Goal: Transaction & Acquisition: Purchase product/service

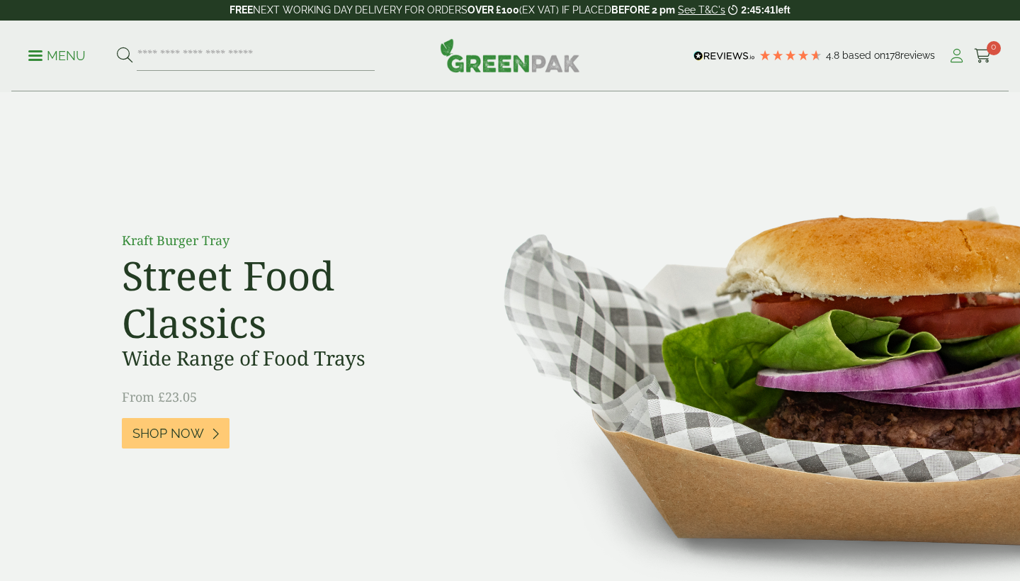
click at [957, 57] on icon at bounding box center [957, 56] width 18 height 14
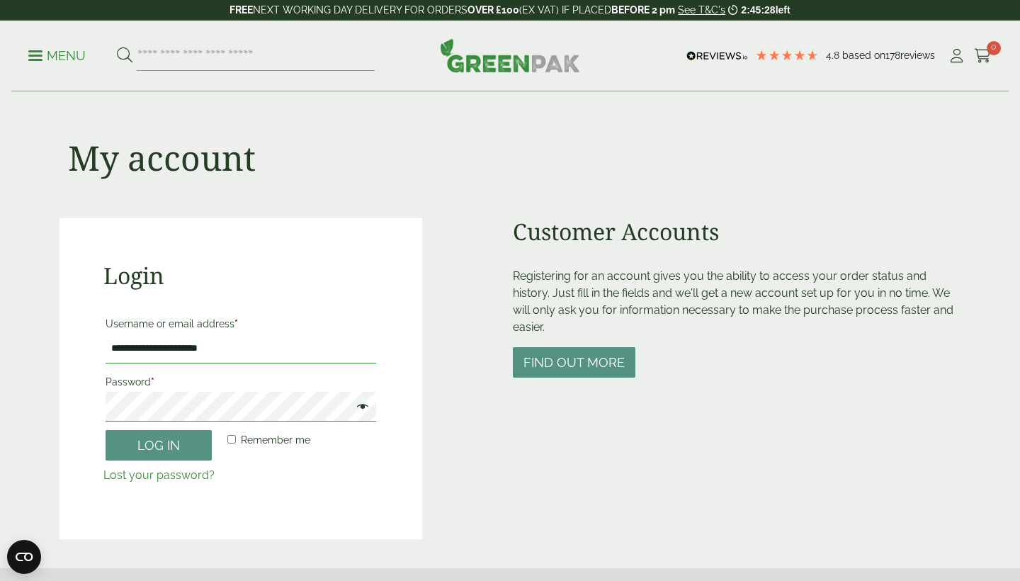
type input "**********"
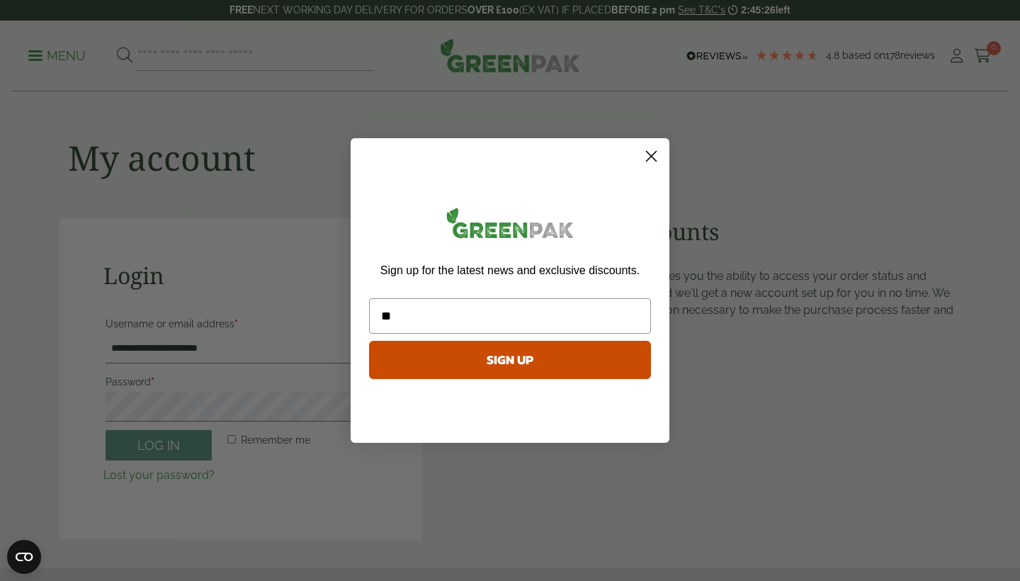
type input "*"
click at [659, 162] on circle "Close dialog" at bounding box center [651, 156] width 23 height 23
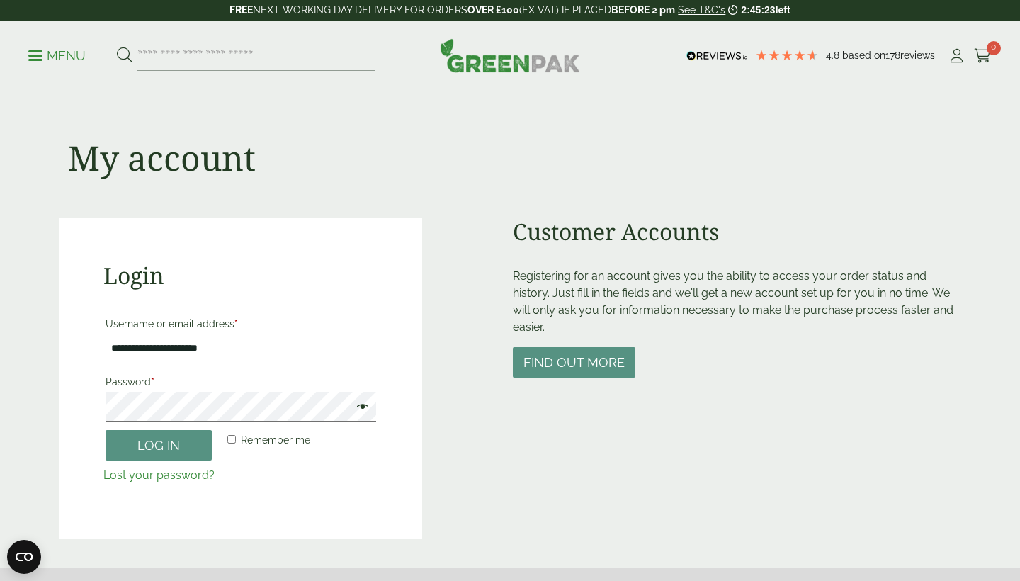
click at [232, 347] on input "**********" at bounding box center [241, 349] width 271 height 30
type input "**********"
click at [159, 444] on button "Log in" at bounding box center [159, 445] width 106 height 30
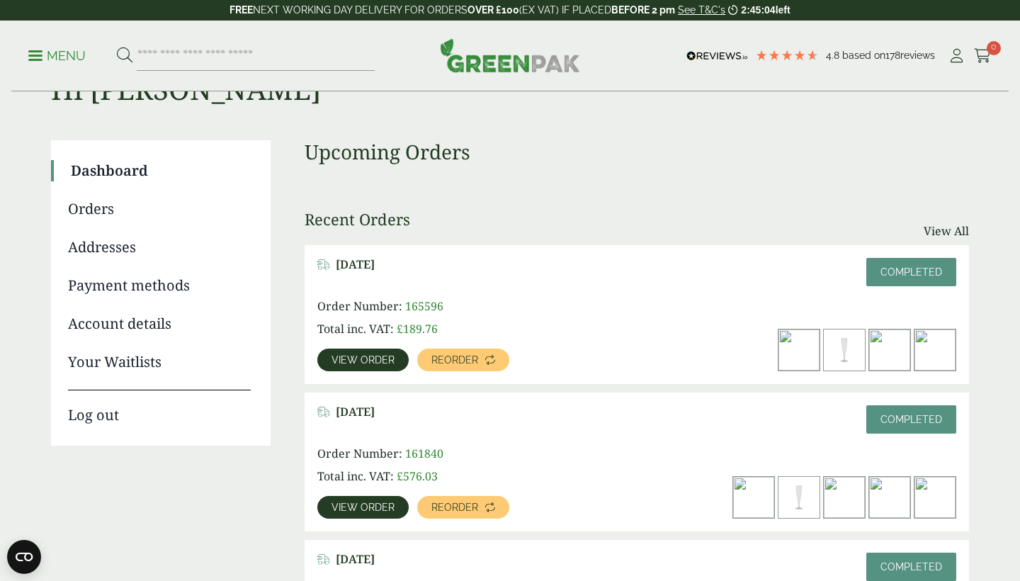
scroll to position [78, 0]
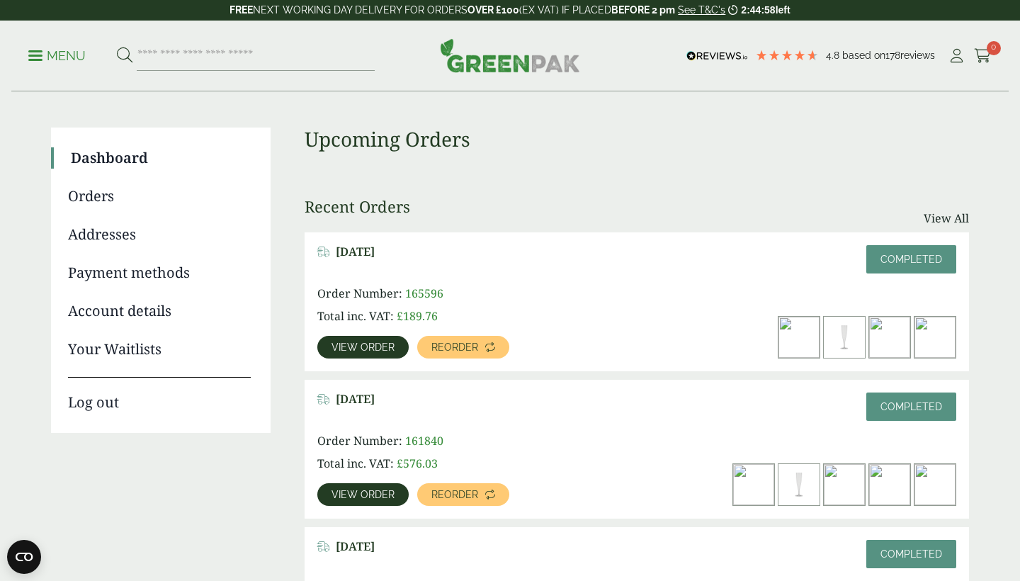
click at [349, 347] on span "View order" at bounding box center [363, 347] width 63 height 10
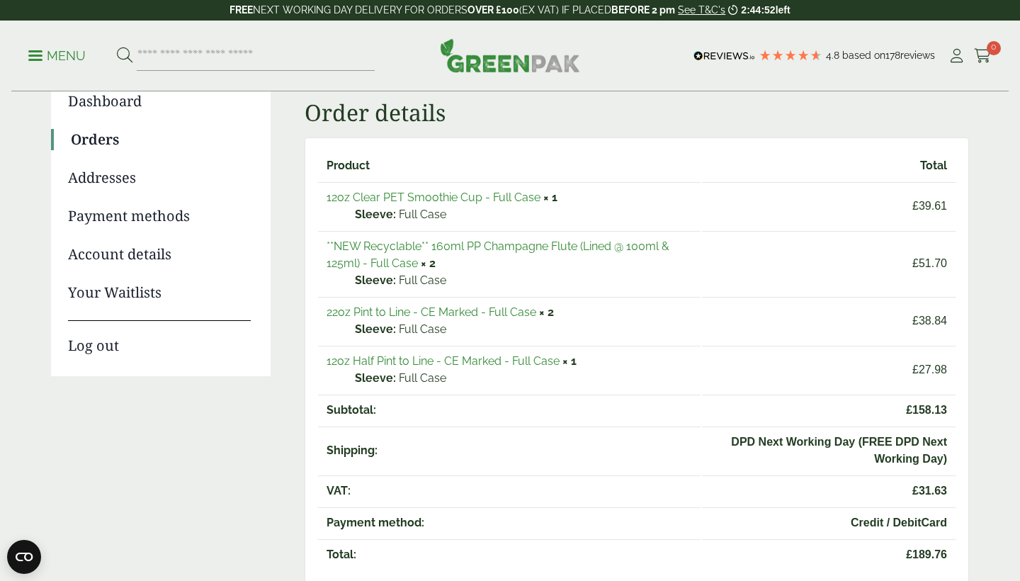
scroll to position [137, 0]
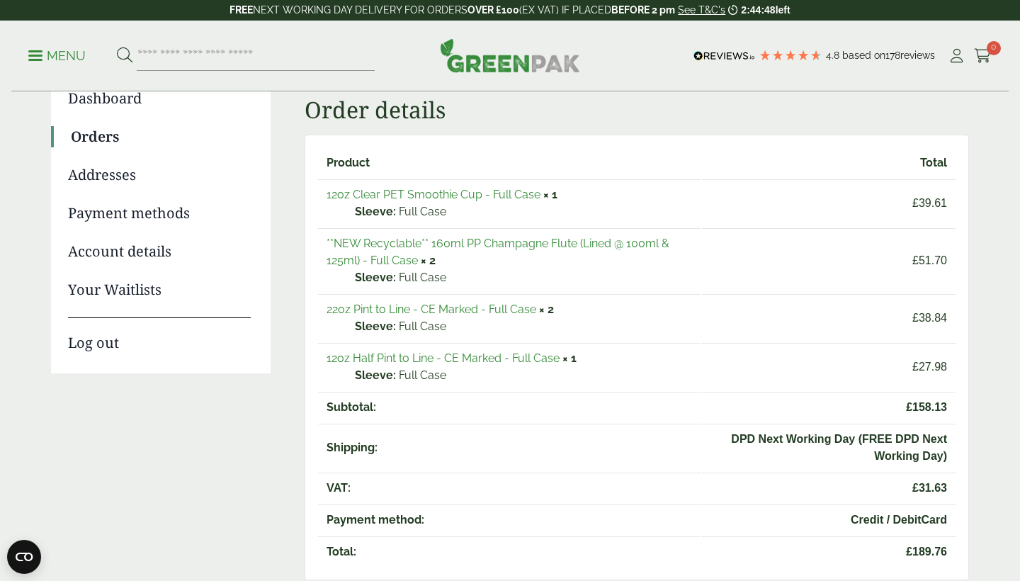
click at [506, 309] on link "22oz Pint to Line - CE Marked - Full Case" at bounding box center [432, 309] width 210 height 13
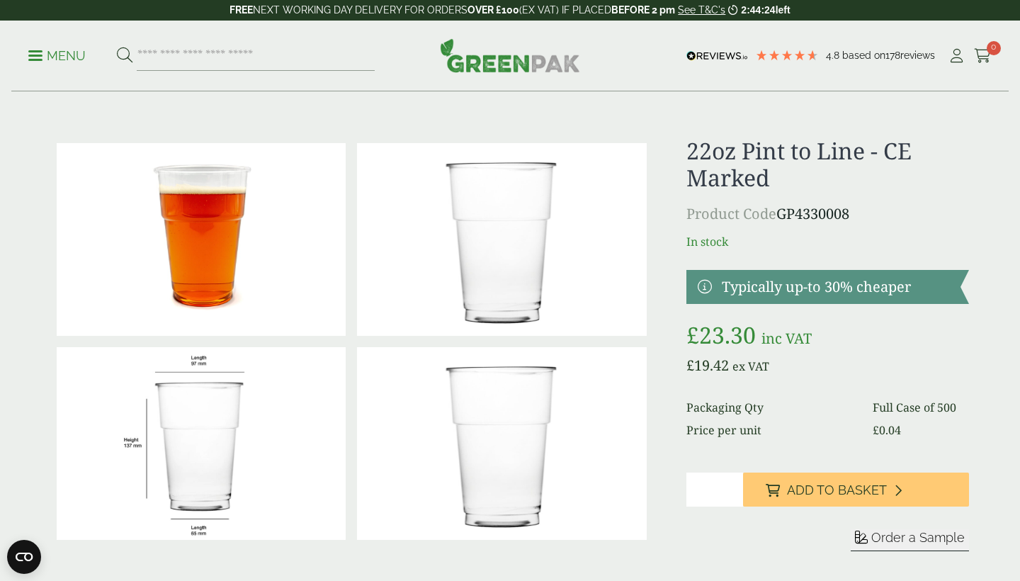
click at [731, 487] on input "*" at bounding box center [715, 490] width 57 height 34
click at [731, 486] on input "*" at bounding box center [715, 490] width 57 height 34
type input "*"
click at [731, 486] on input "*" at bounding box center [715, 490] width 57 height 34
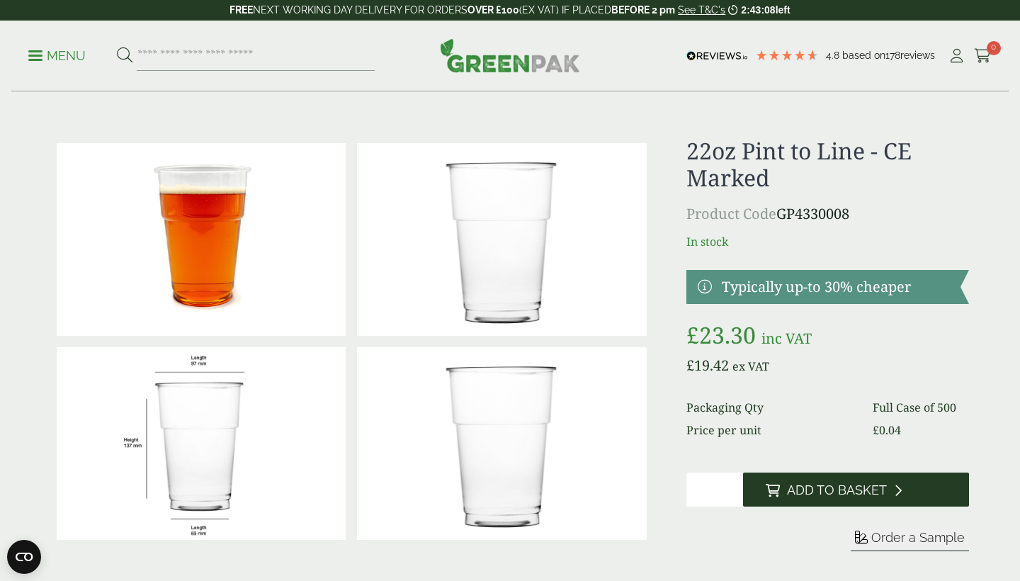
click at [833, 490] on span "Add to Basket" at bounding box center [837, 491] width 100 height 16
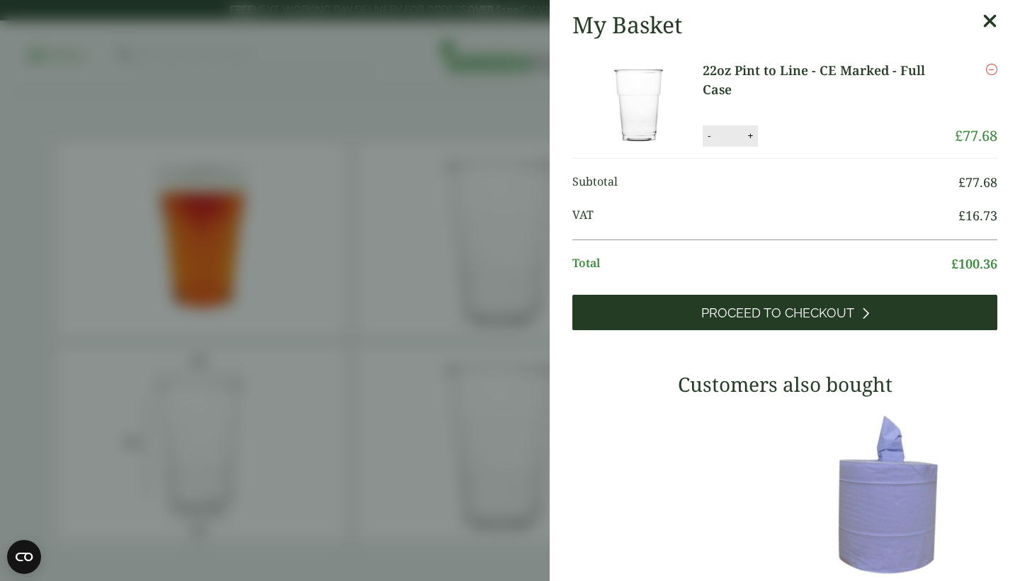
click at [802, 323] on link "Proceed to Checkout" at bounding box center [785, 312] width 425 height 35
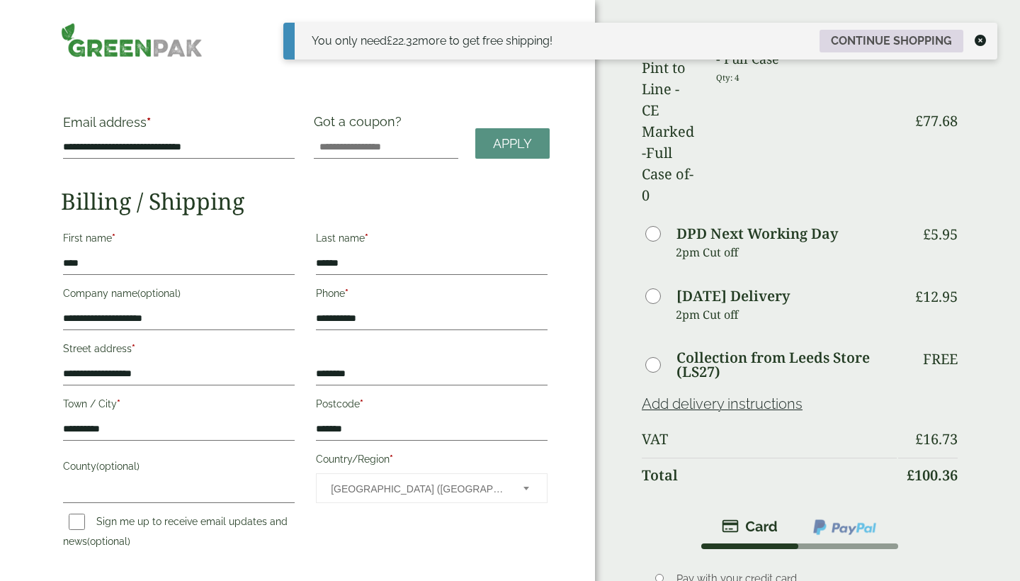
click at [869, 38] on link "Continue shopping" at bounding box center [892, 41] width 144 height 23
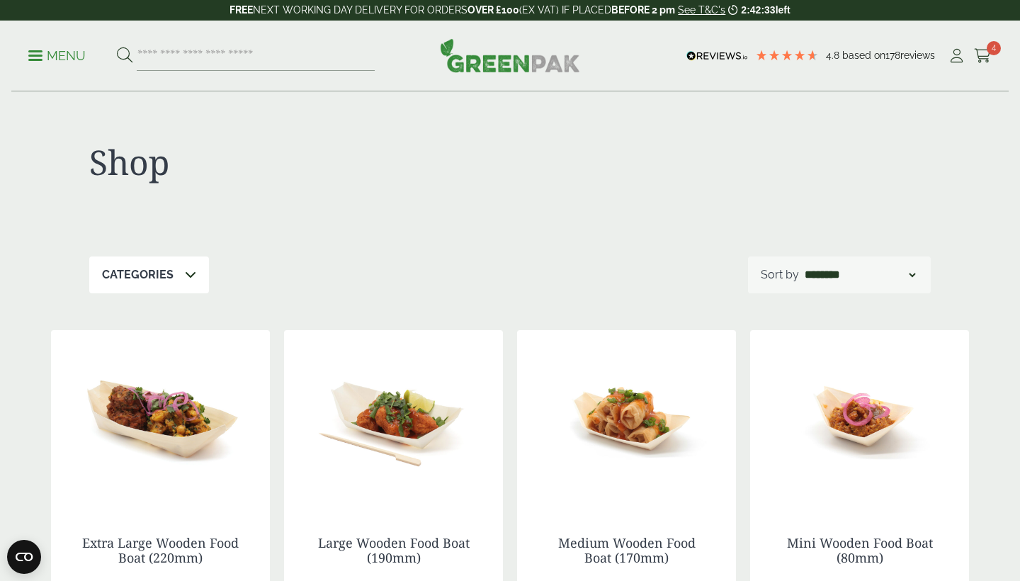
click at [190, 278] on icon at bounding box center [190, 274] width 11 height 11
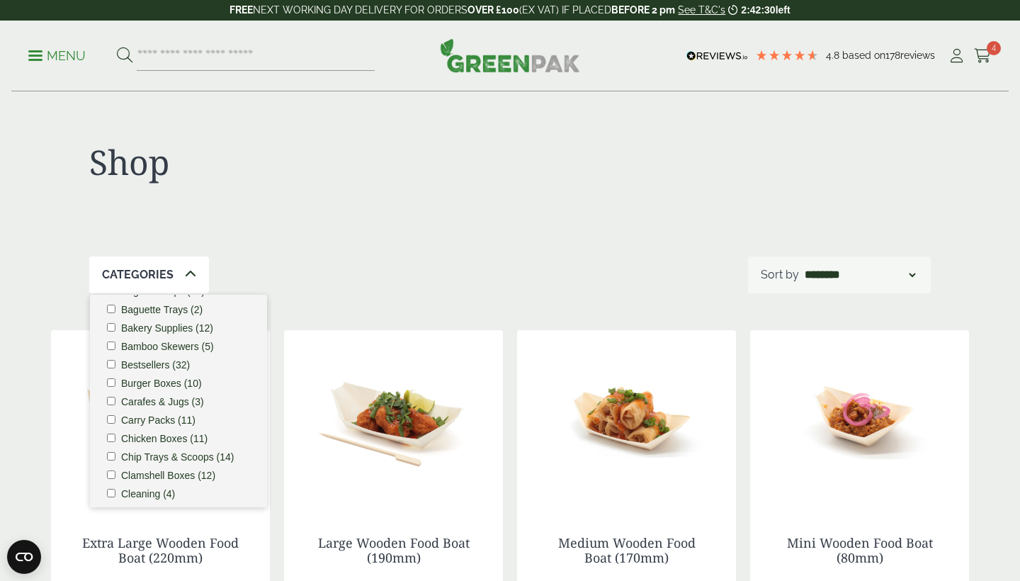
scroll to position [84, 0]
click at [135, 364] on label "Bestsellers (32)" at bounding box center [155, 362] width 69 height 10
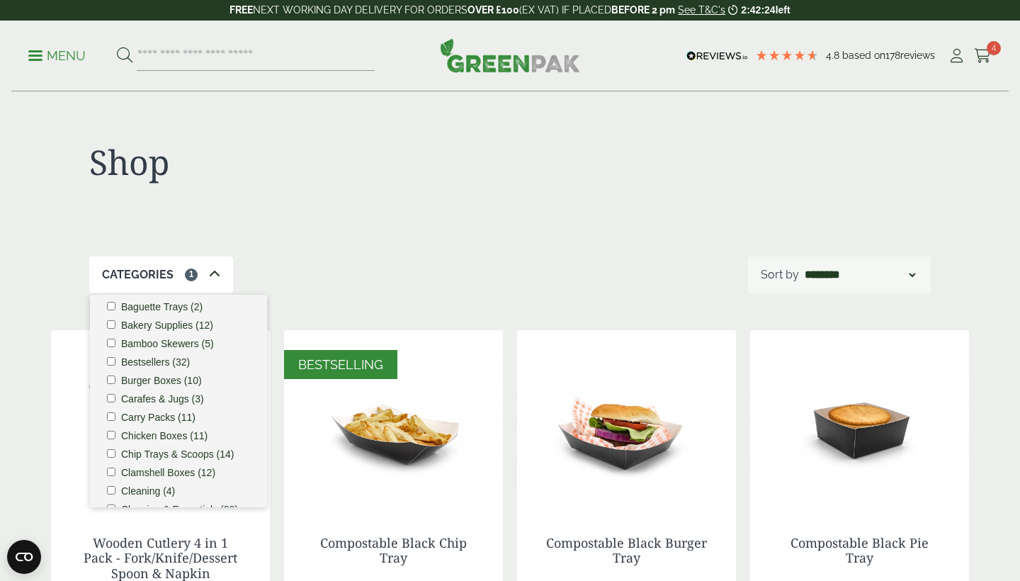
click at [135, 402] on label "Carafes & Jugs (3)" at bounding box center [162, 399] width 83 height 10
click at [130, 364] on label "Bestsellers (32)" at bounding box center [155, 362] width 69 height 10
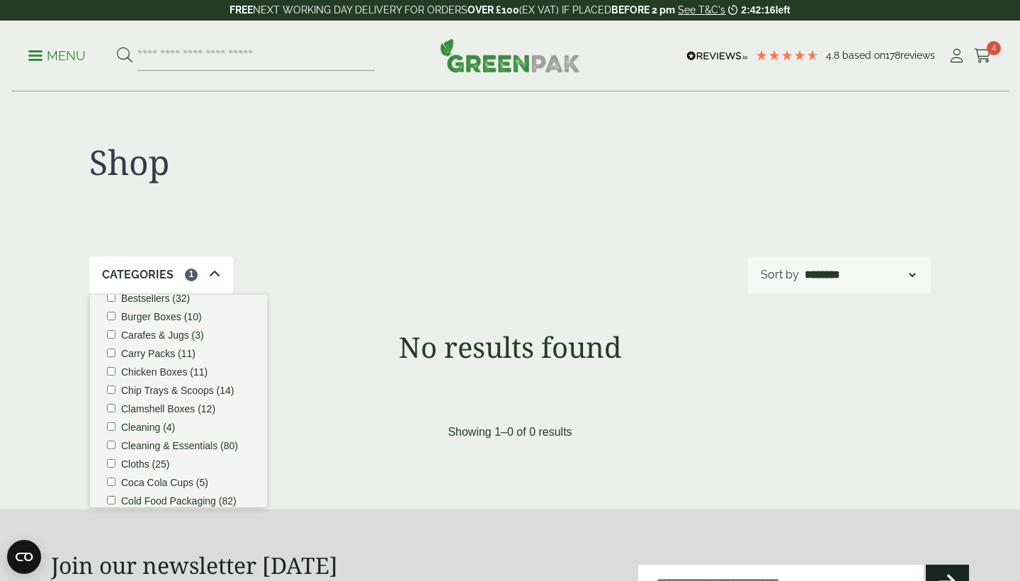
scroll to position [151, 0]
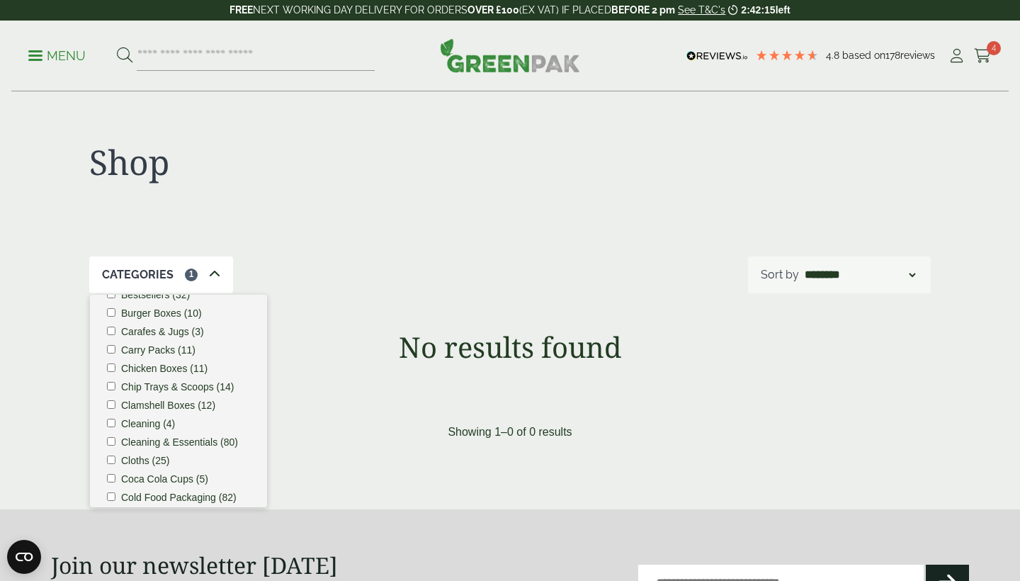
click at [132, 330] on label "Carafes & Jugs (3)" at bounding box center [162, 332] width 83 height 10
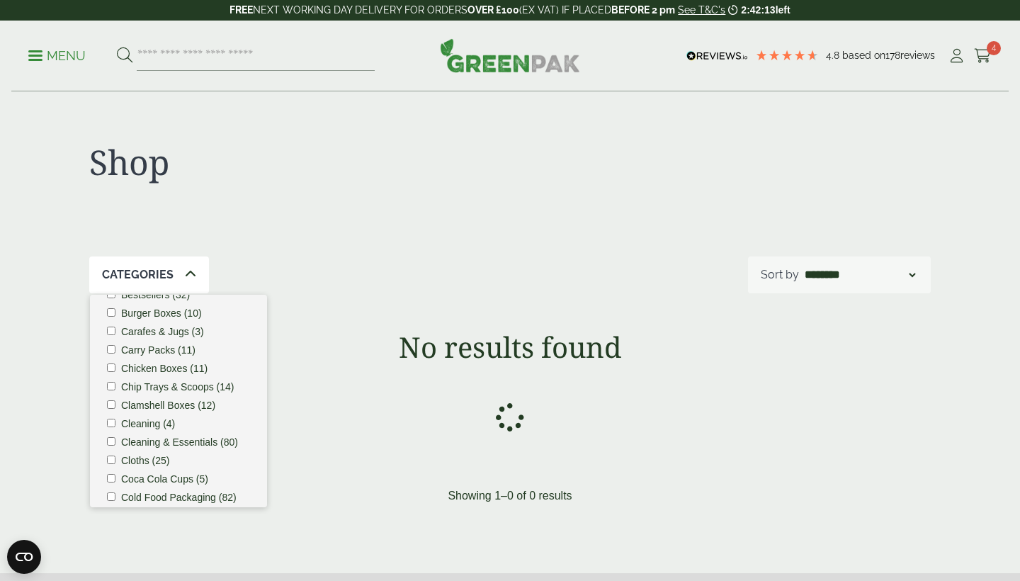
click at [132, 422] on label "Cleaning (4)" at bounding box center [148, 424] width 54 height 10
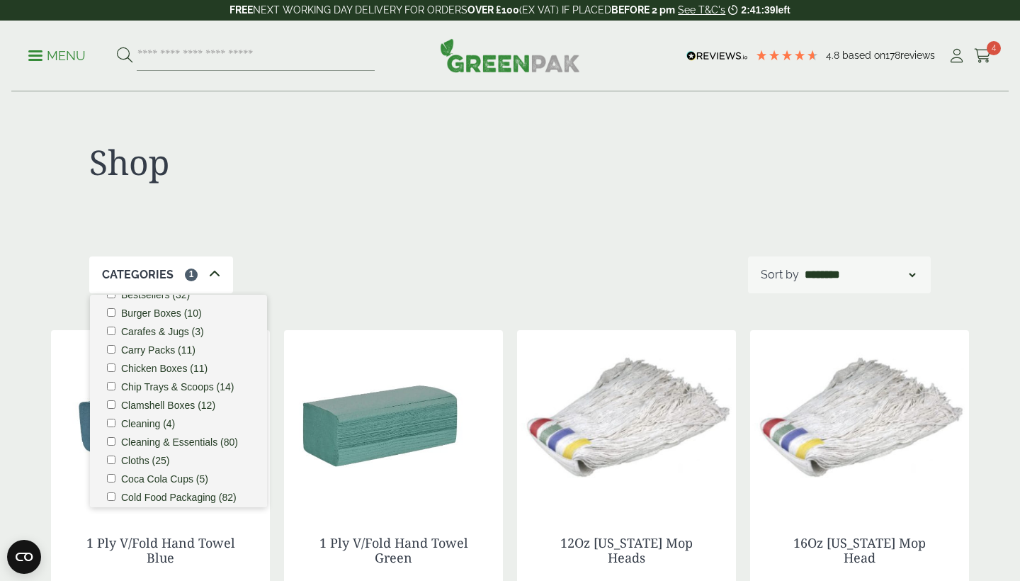
scroll to position [0, 0]
click at [219, 271] on div "Categories 1" at bounding box center [161, 275] width 144 height 37
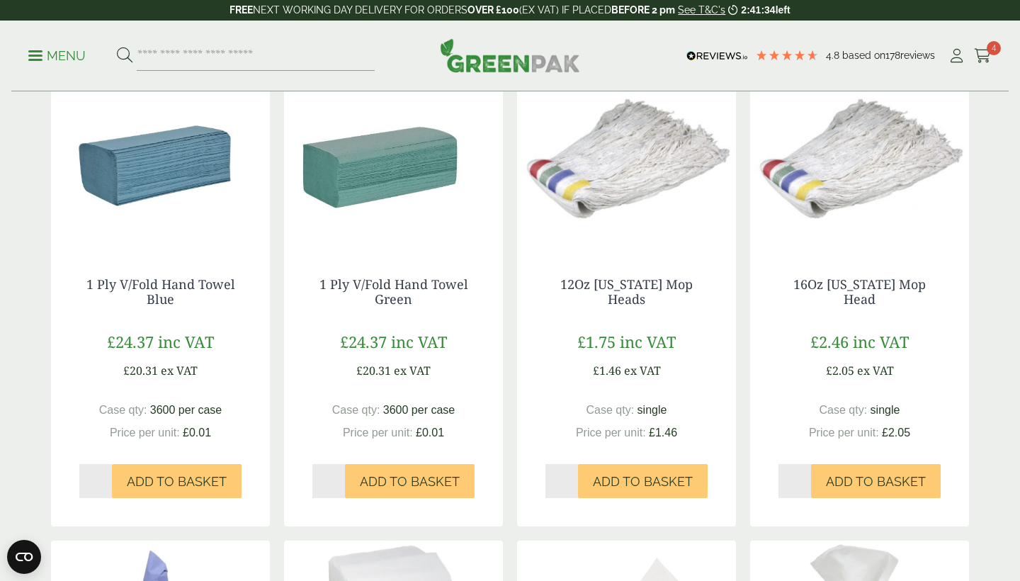
scroll to position [358, 0]
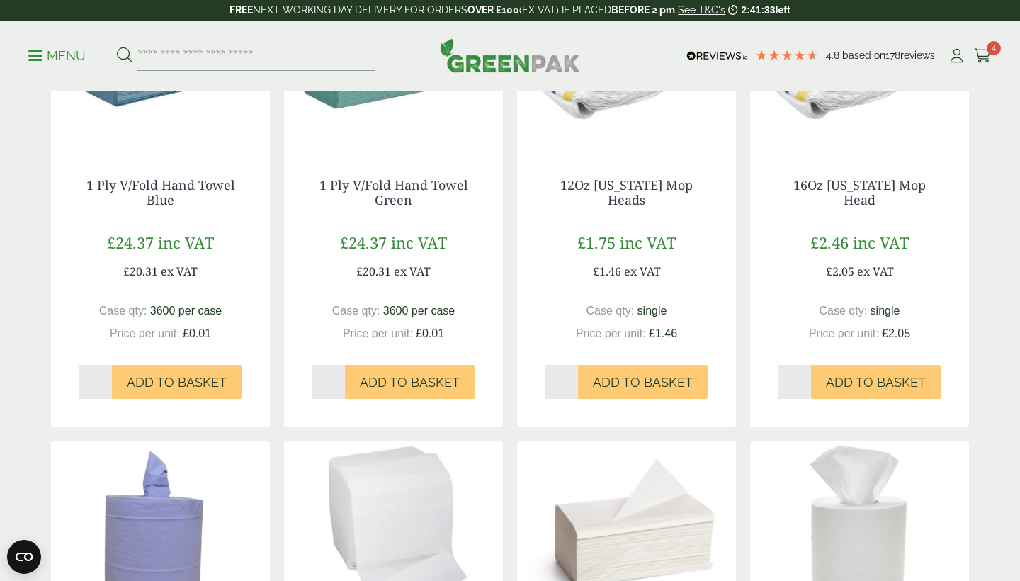
click at [149, 474] on img at bounding box center [160, 529] width 219 height 177
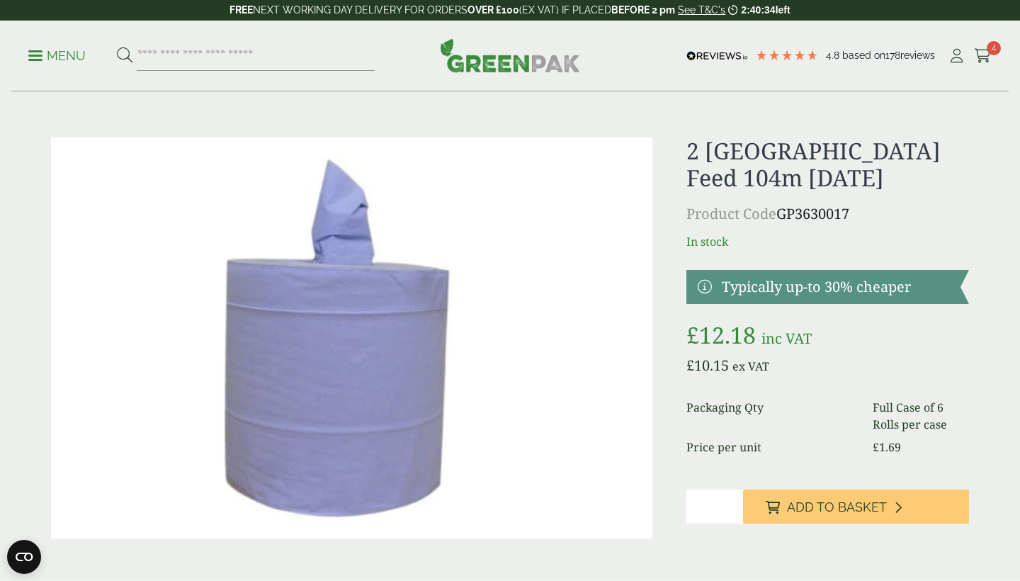
click at [733, 502] on input "*" at bounding box center [715, 507] width 57 height 34
click at [731, 509] on input "*" at bounding box center [715, 507] width 57 height 34
type input "*"
click at [731, 509] on input "*" at bounding box center [715, 507] width 57 height 34
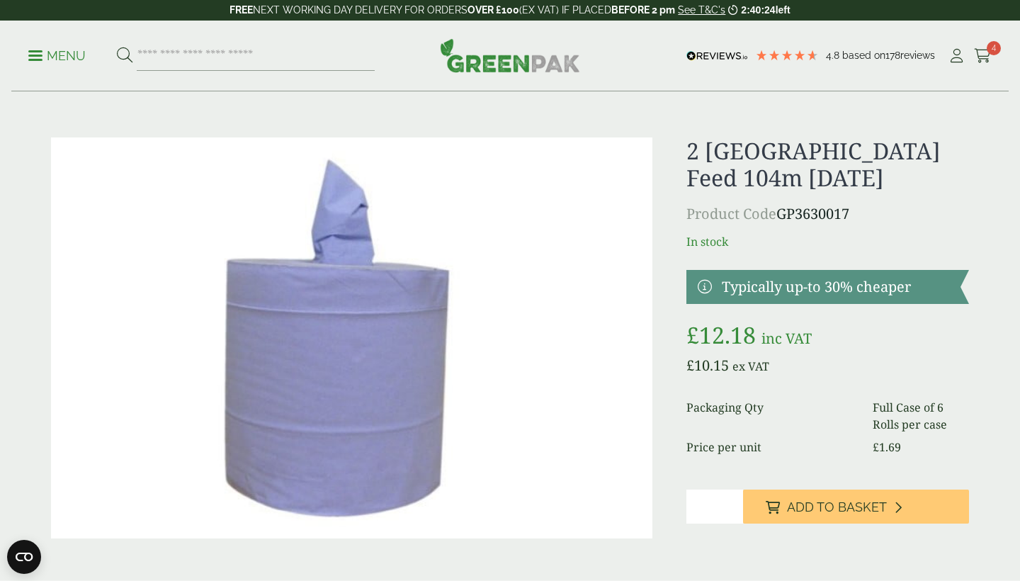
click at [731, 509] on input "*" at bounding box center [715, 507] width 57 height 34
click at [33, 61] on p "Menu" at bounding box center [56, 55] width 57 height 17
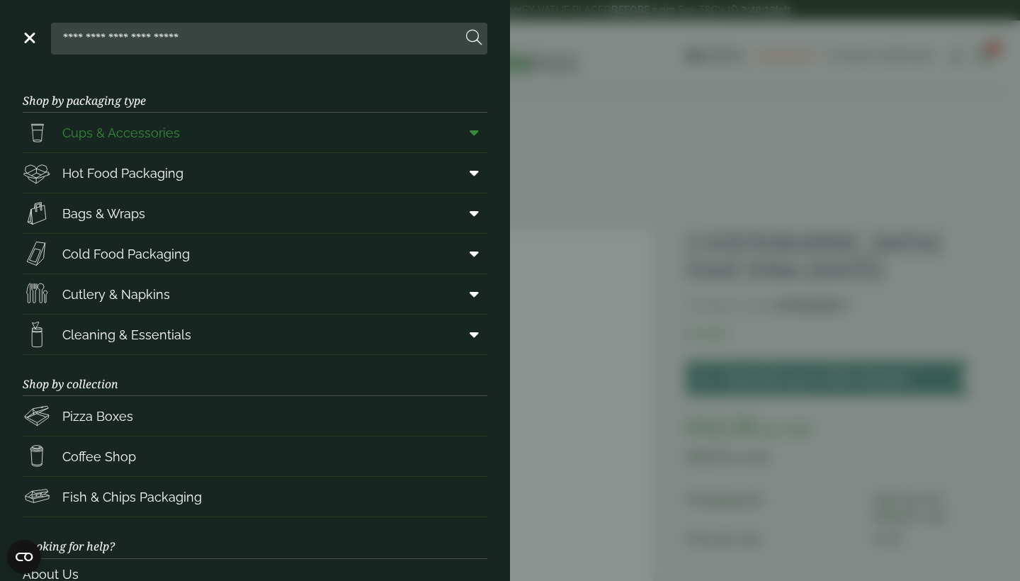
click at [139, 134] on span "Cups & Accessories" at bounding box center [121, 132] width 118 height 19
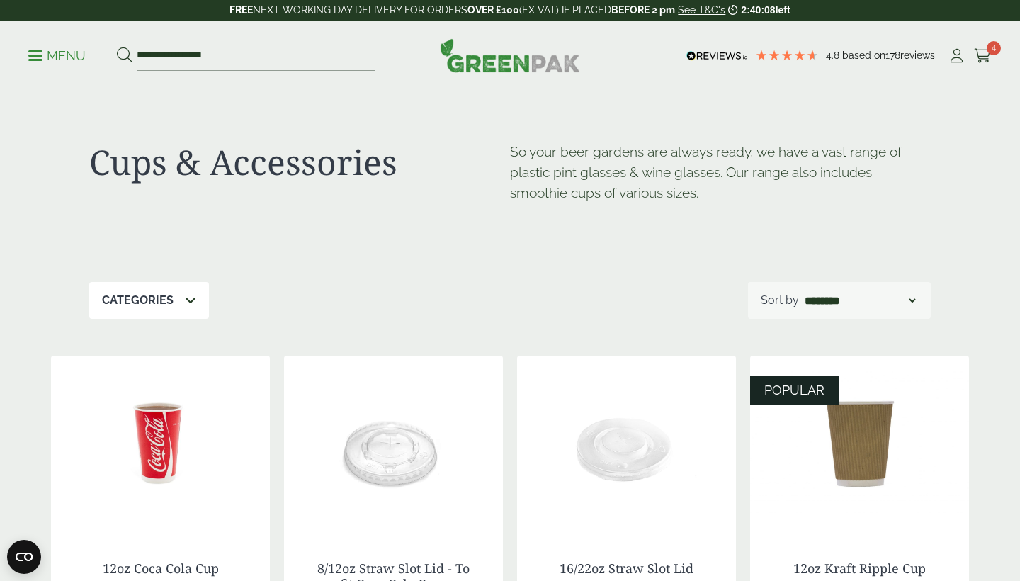
scroll to position [30, 0]
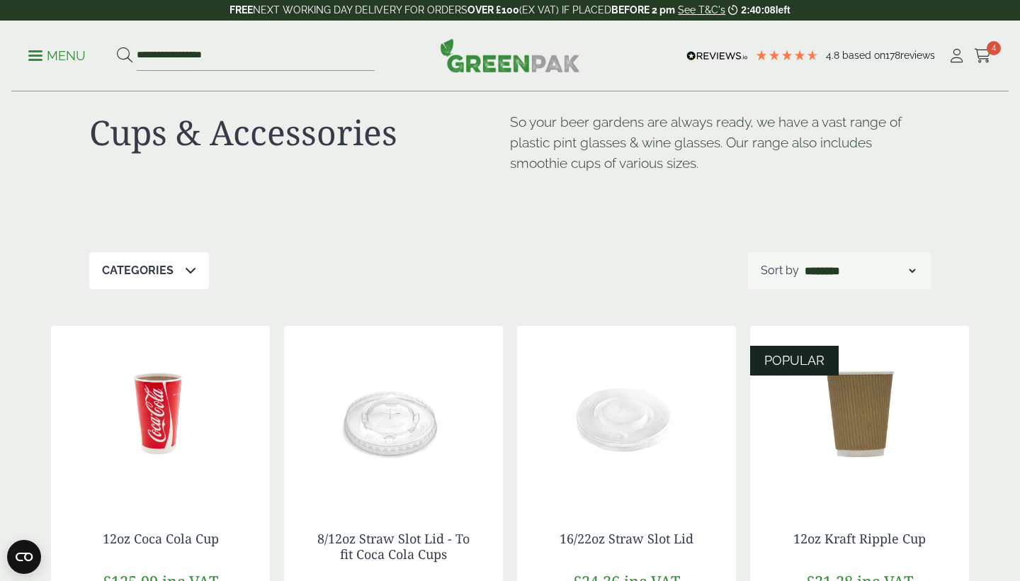
click at [194, 271] on icon at bounding box center [190, 269] width 11 height 11
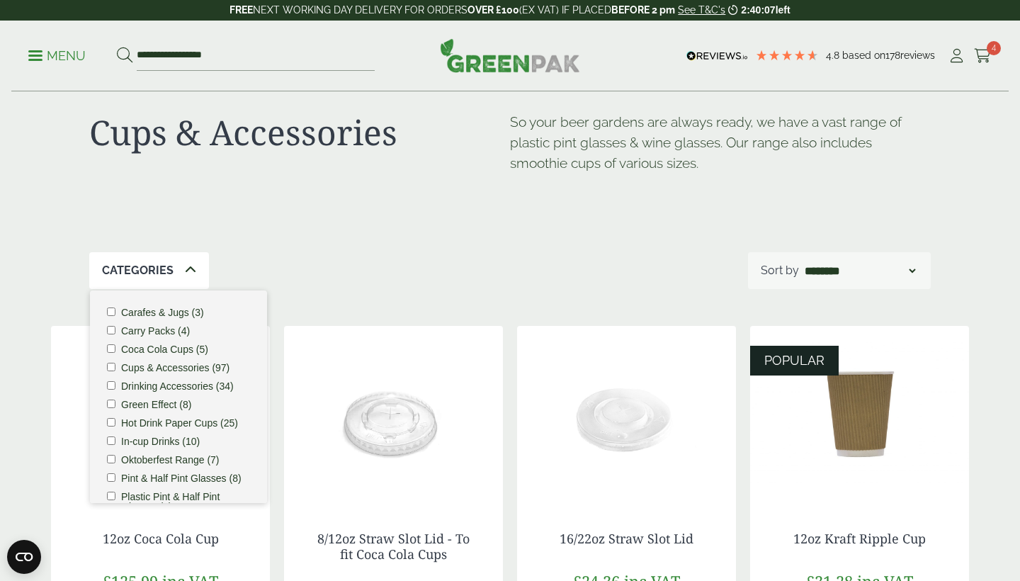
click at [194, 271] on icon at bounding box center [190, 269] width 11 height 11
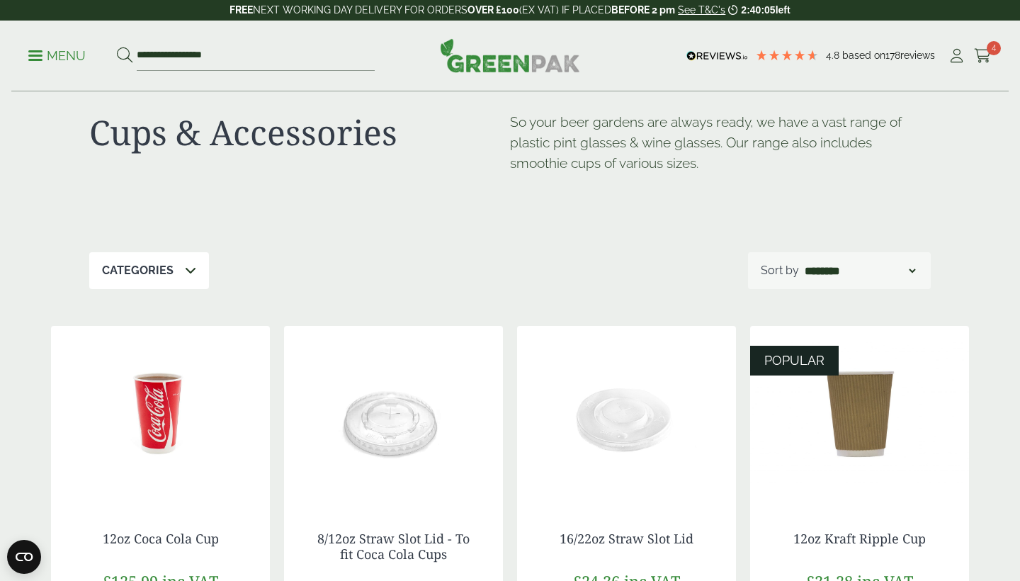
click at [194, 267] on icon at bounding box center [190, 269] width 11 height 11
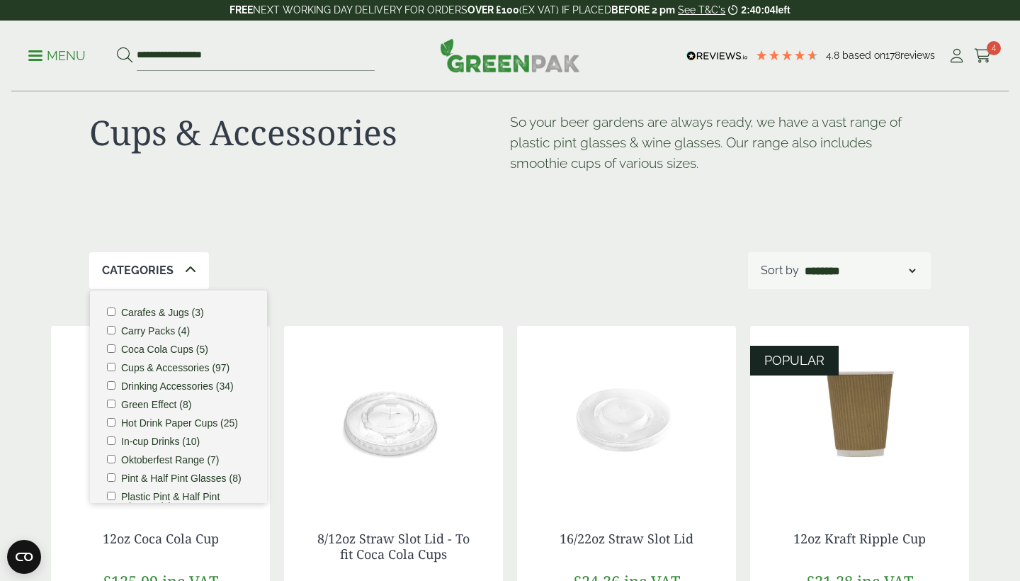
click at [188, 313] on label "Carafes & Jugs (3)" at bounding box center [162, 313] width 83 height 10
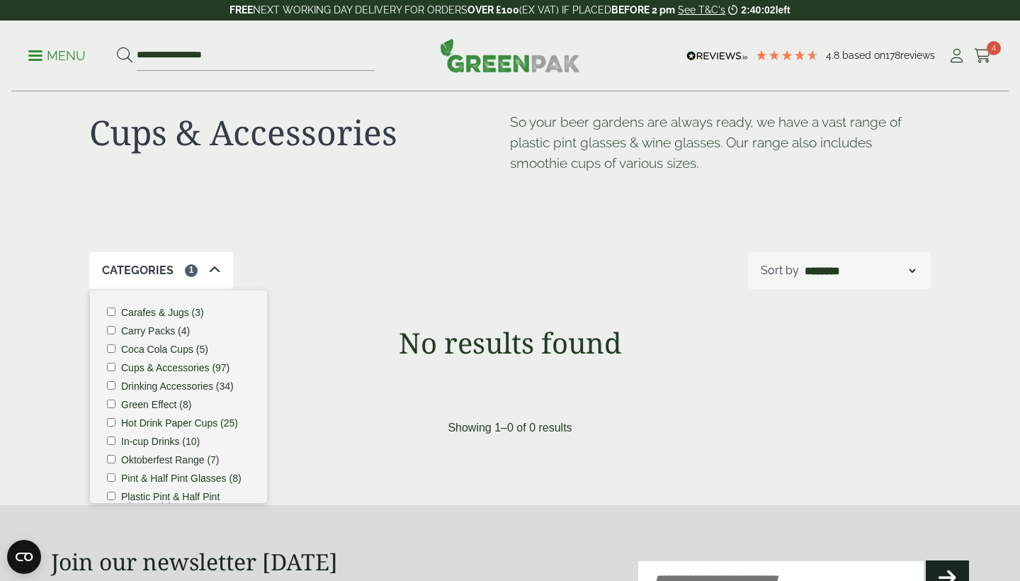
click at [187, 310] on label "Carafes & Jugs (3)" at bounding box center [162, 313] width 83 height 10
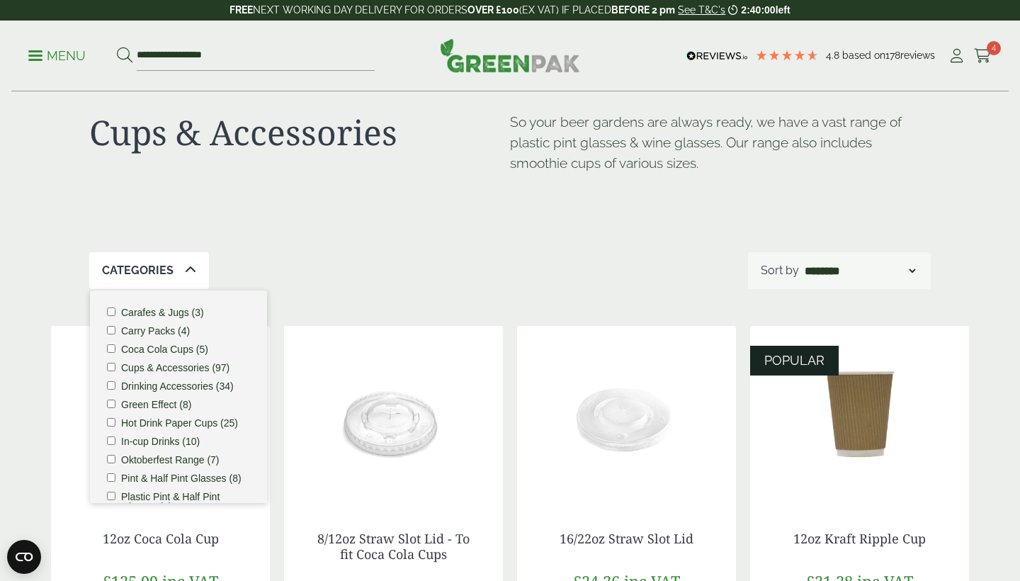
click at [185, 271] on icon at bounding box center [190, 269] width 11 height 11
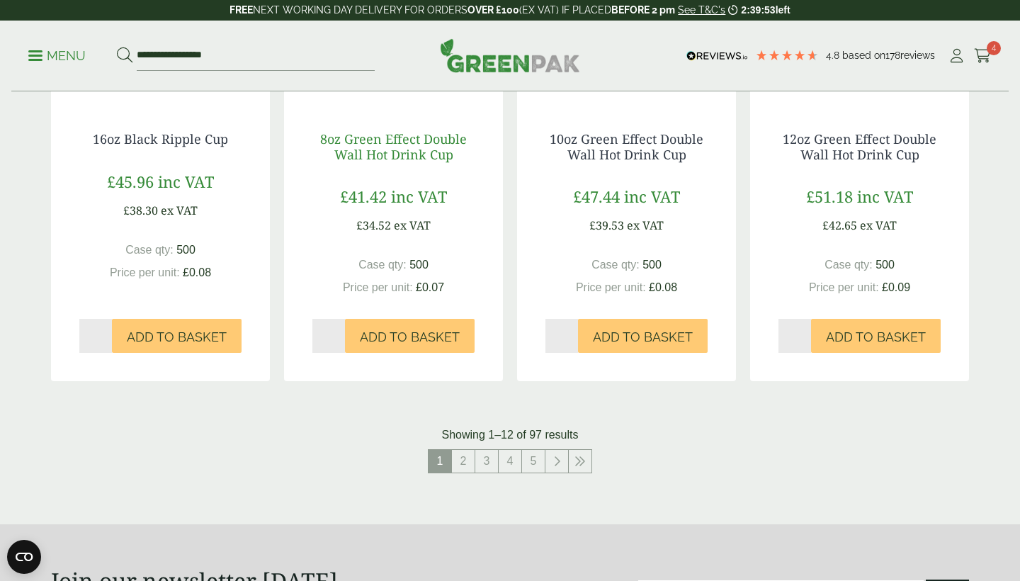
scroll to position [1354, 0]
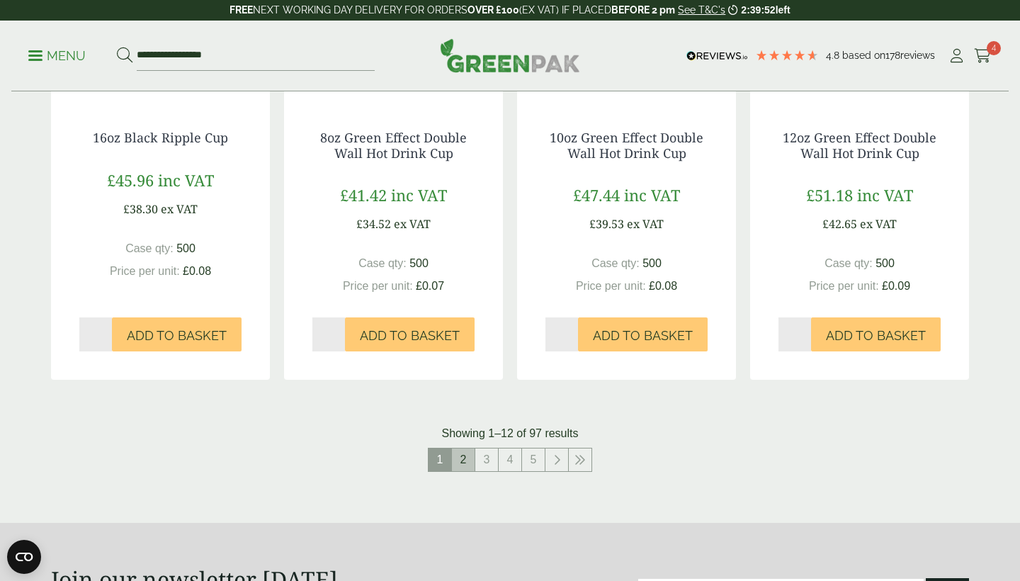
click at [463, 453] on link "2" at bounding box center [463, 460] width 23 height 23
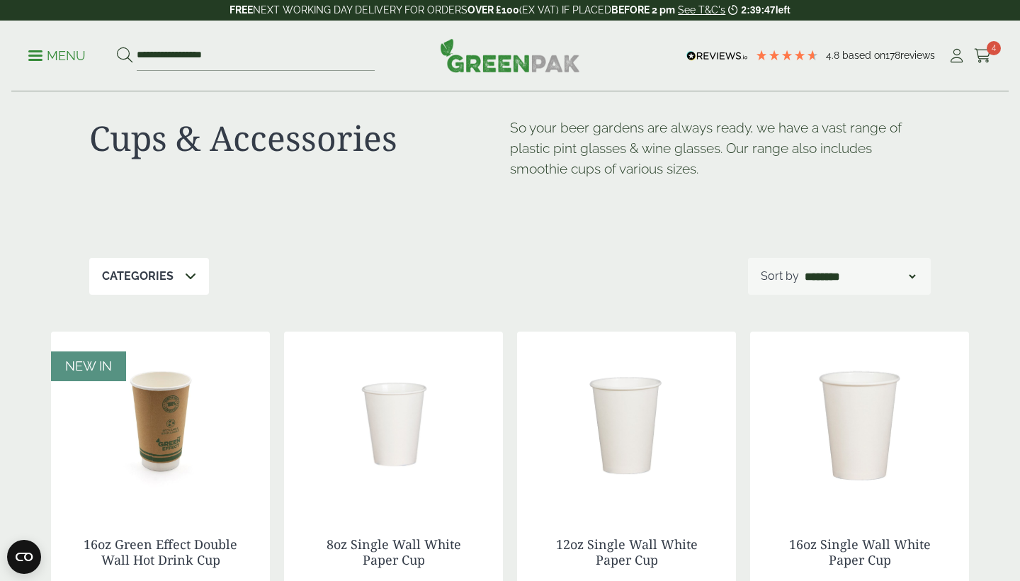
scroll to position [23, 0]
click at [196, 276] on div "Categories" at bounding box center [149, 277] width 120 height 37
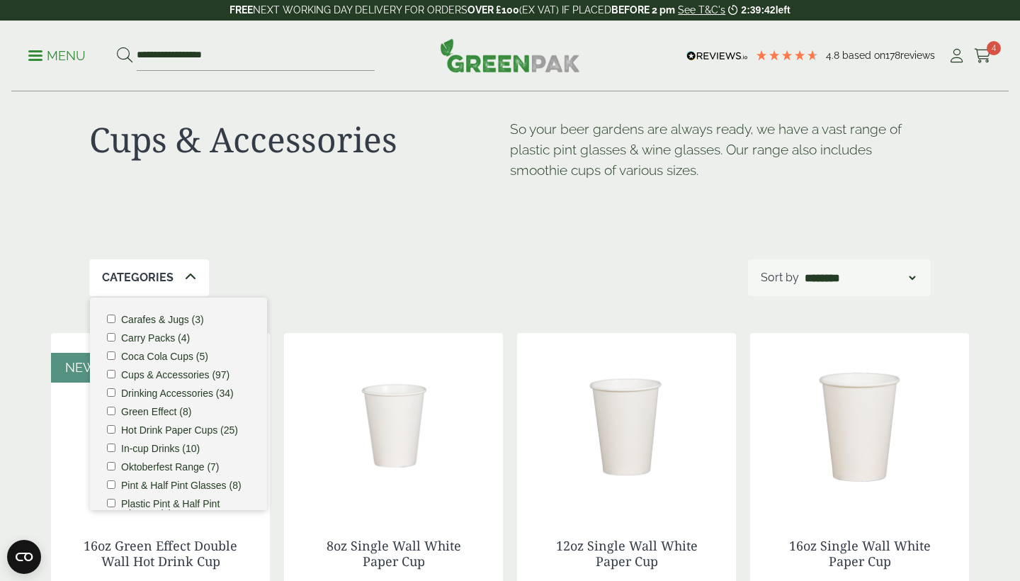
click at [116, 467] on li "Oktoberfest Range (7)" at bounding box center [178, 467] width 143 height 10
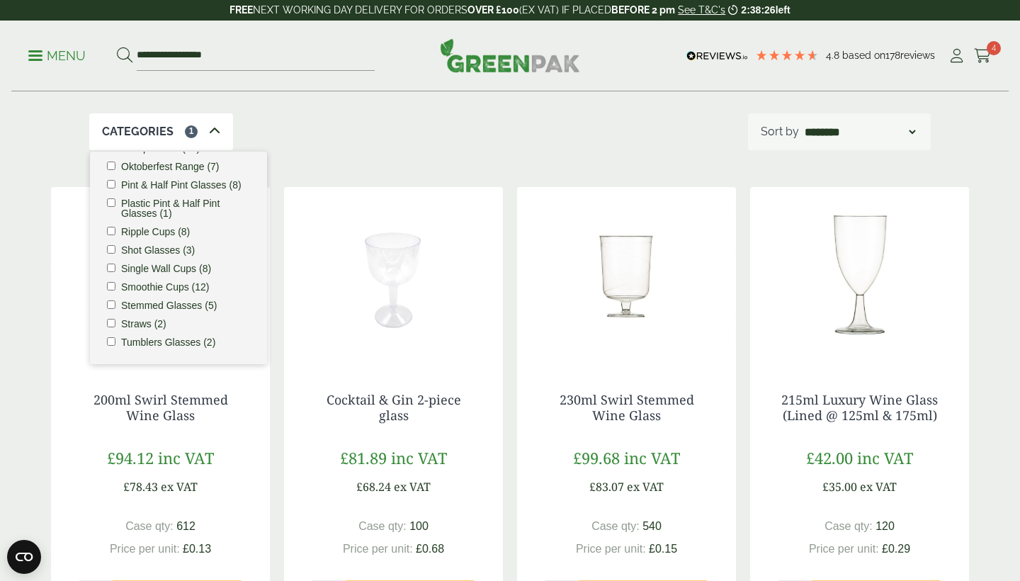
scroll to position [165, 0]
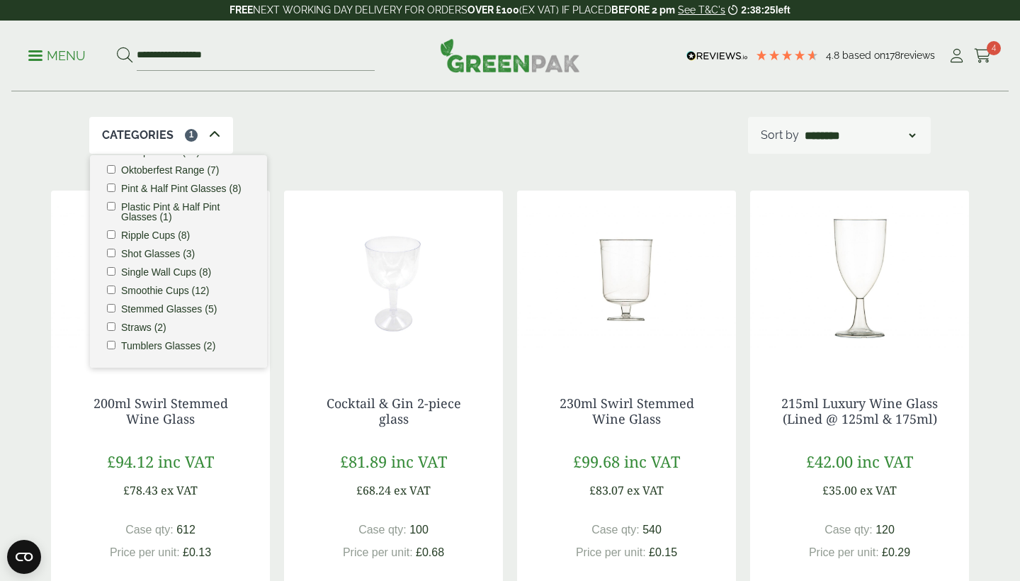
click at [209, 130] on icon at bounding box center [214, 134] width 11 height 11
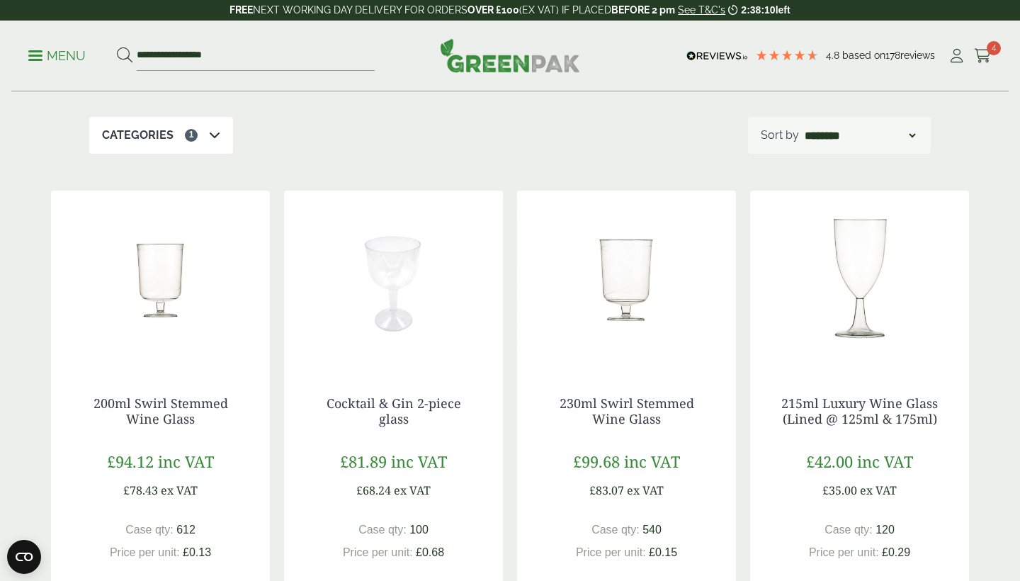
scroll to position [229, 0]
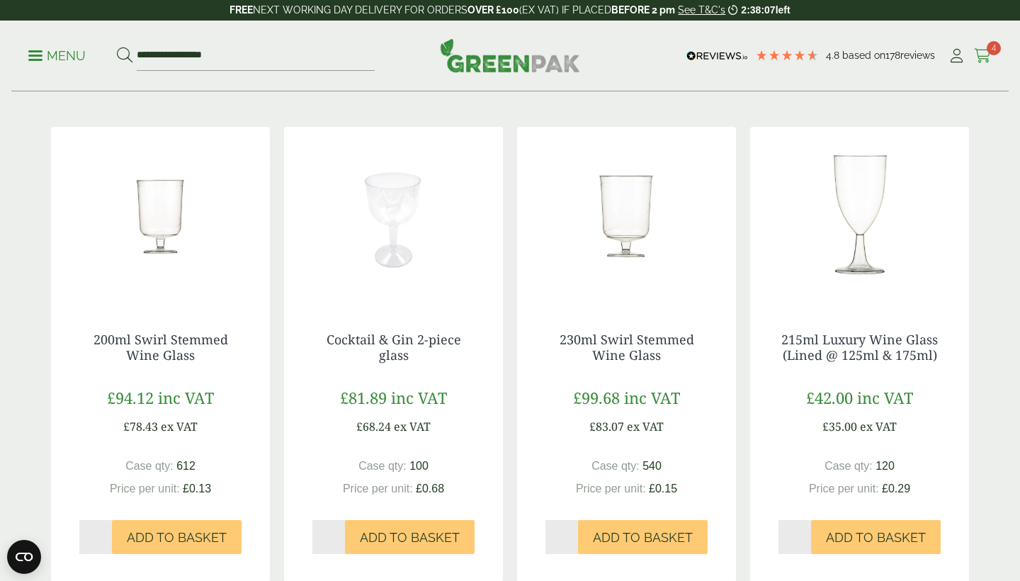
click at [984, 50] on icon at bounding box center [983, 56] width 18 height 14
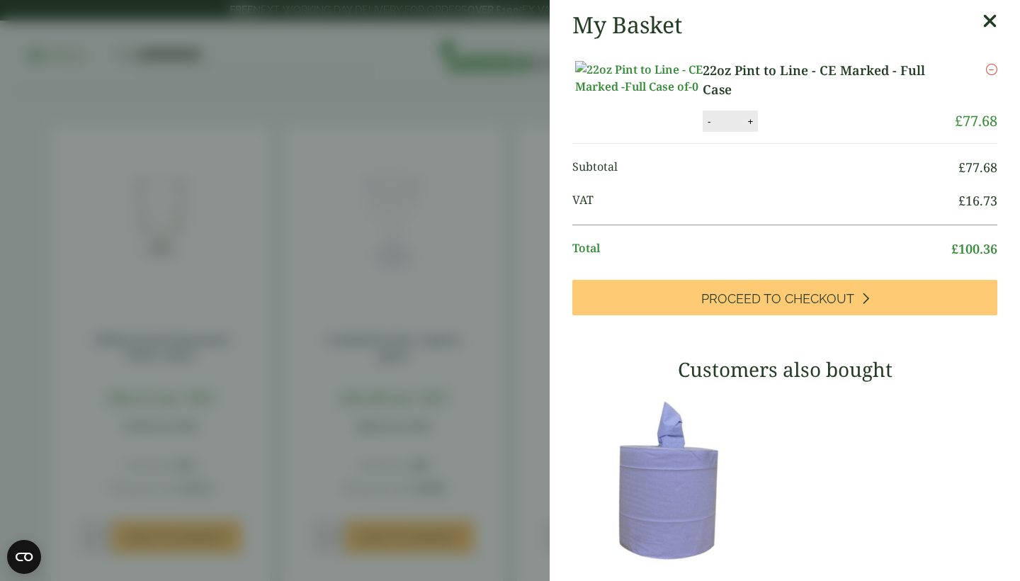
click at [753, 128] on button "+" at bounding box center [750, 122] width 14 height 12
type input "*"
click at [789, 133] on button "Update" at bounding box center [796, 121] width 71 height 21
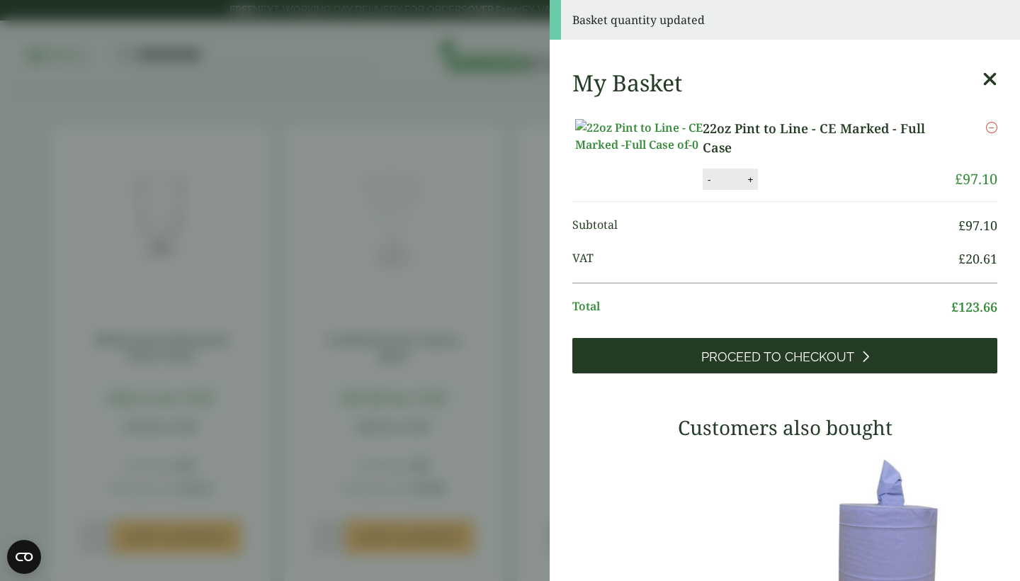
click at [699, 373] on link "Proceed to Checkout" at bounding box center [785, 355] width 425 height 35
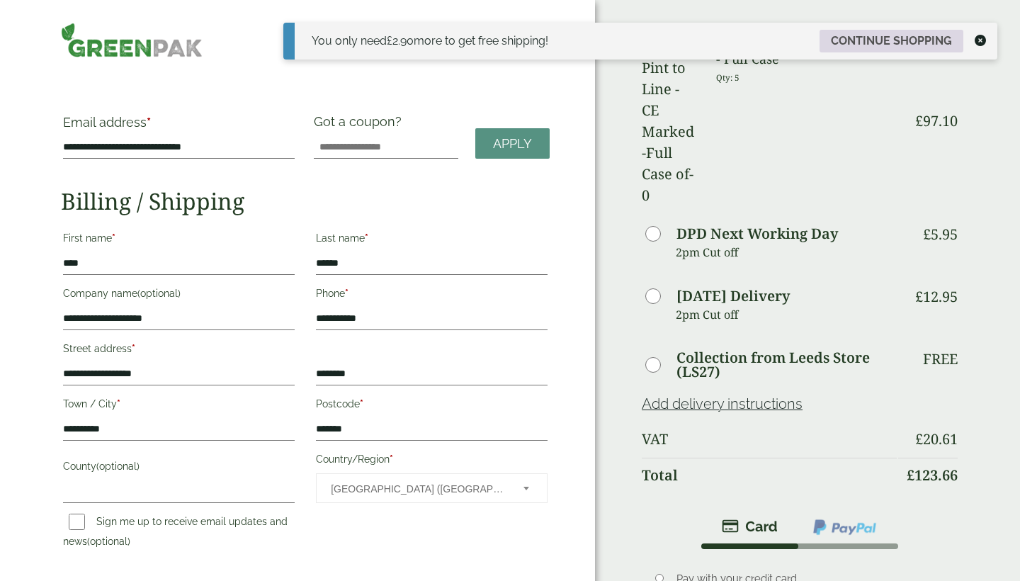
click at [894, 44] on link "Continue shopping" at bounding box center [892, 41] width 144 height 23
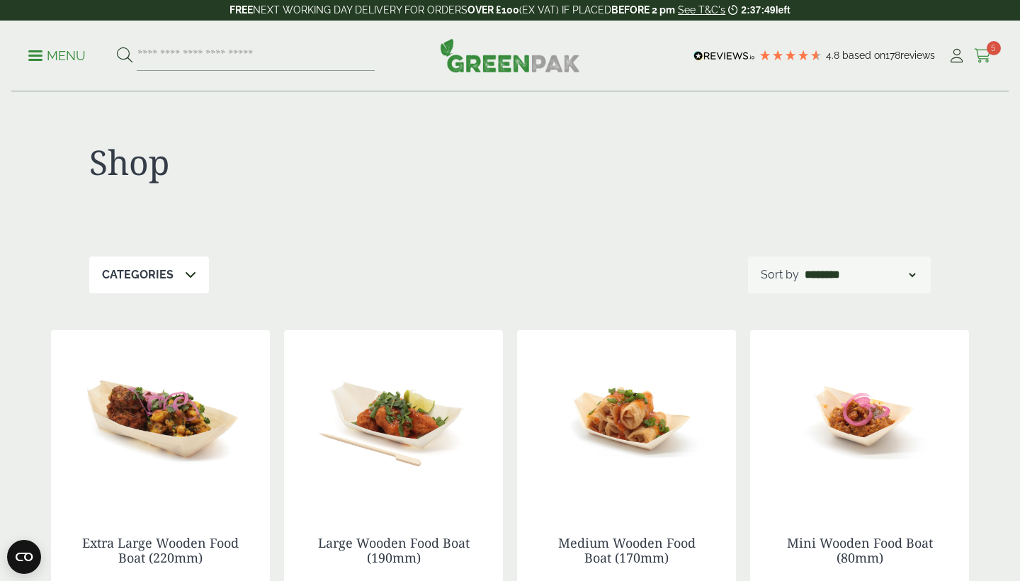
click at [984, 52] on icon at bounding box center [983, 56] width 18 height 14
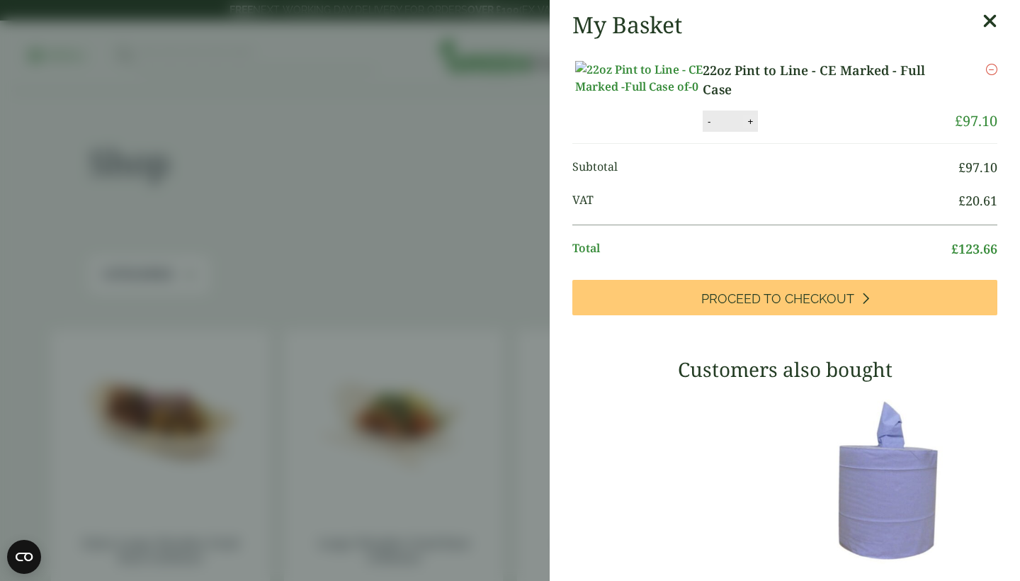
click at [753, 128] on button "+" at bounding box center [750, 122] width 14 height 12
type input "*"
click at [804, 133] on button "Update" at bounding box center [796, 121] width 71 height 21
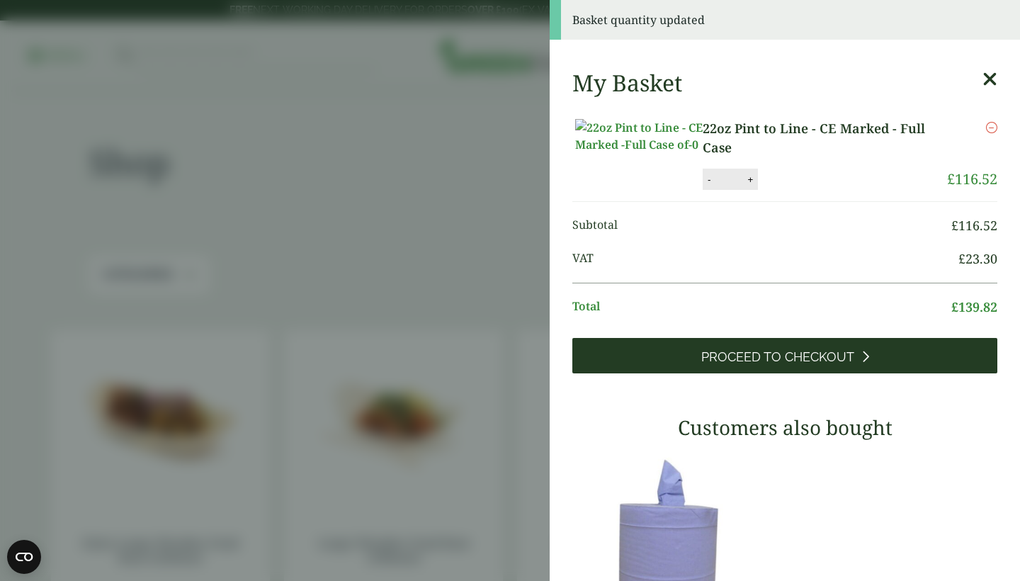
click at [761, 365] on span "Proceed to Checkout" at bounding box center [778, 357] width 153 height 16
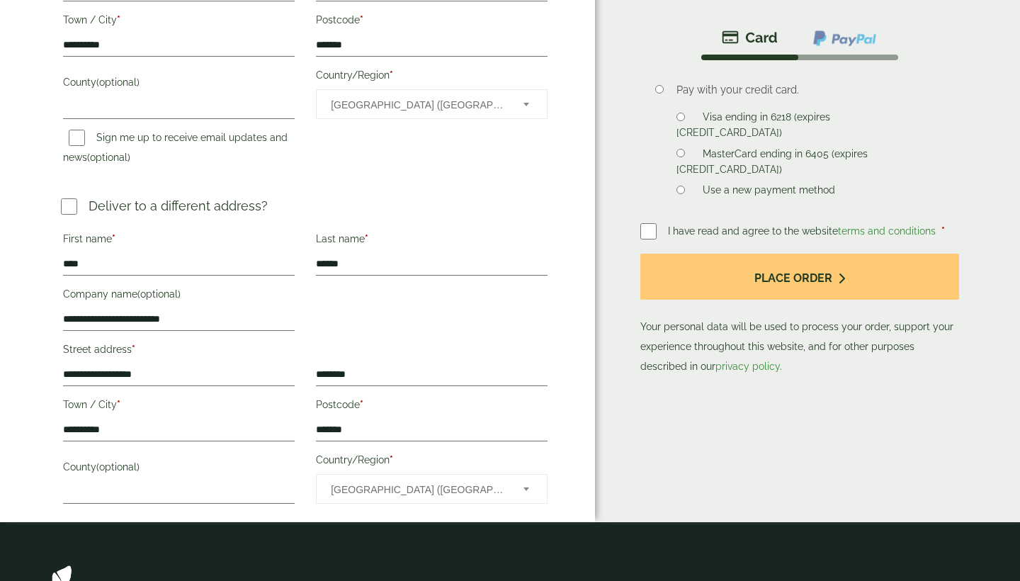
scroll to position [380, 0]
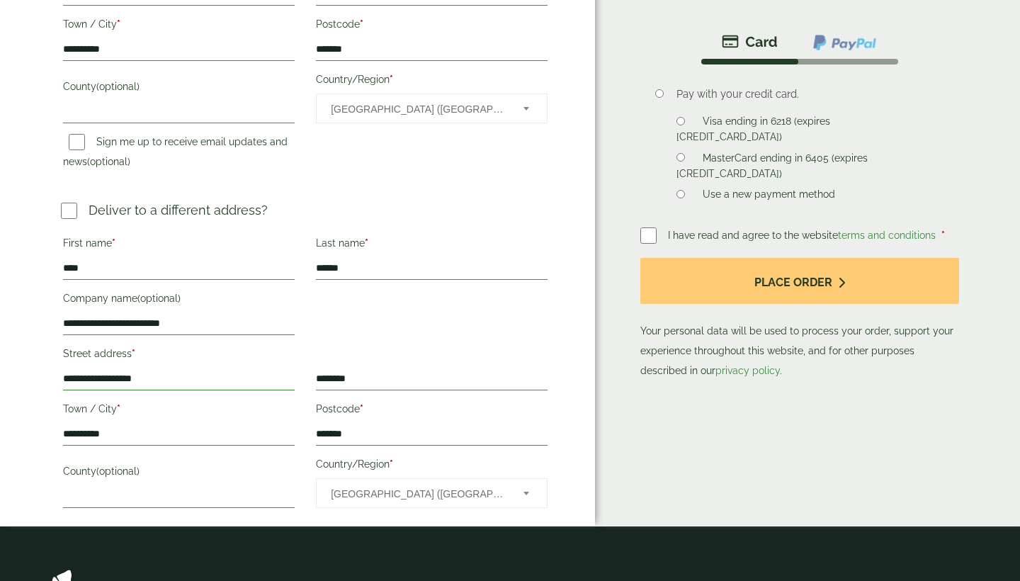
click at [290, 380] on input "**********" at bounding box center [179, 379] width 232 height 23
click at [288, 378] on input "**********" at bounding box center [179, 379] width 232 height 23
click at [228, 378] on input "**********" at bounding box center [179, 379] width 232 height 23
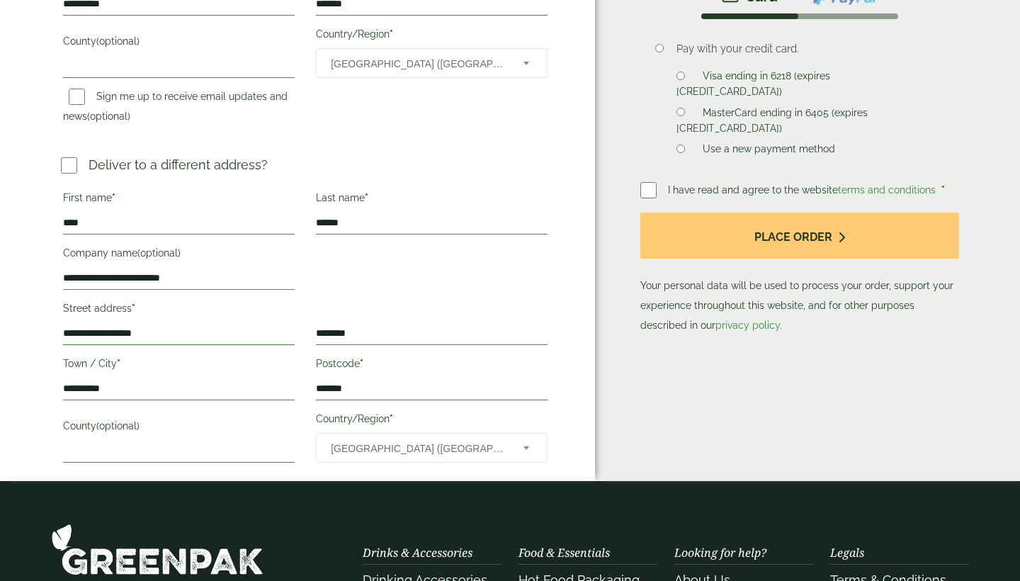
scroll to position [421, 0]
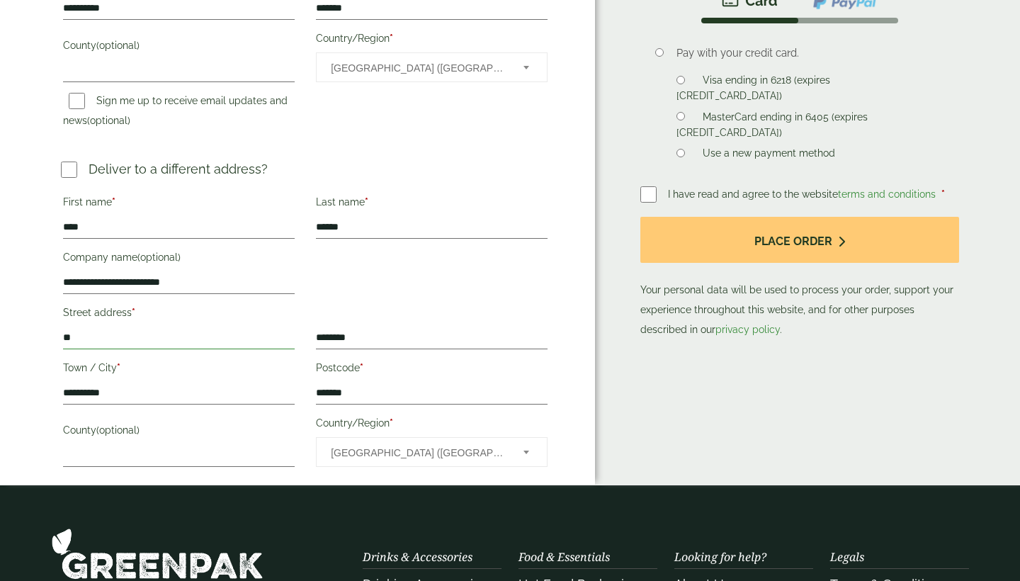
type input "*"
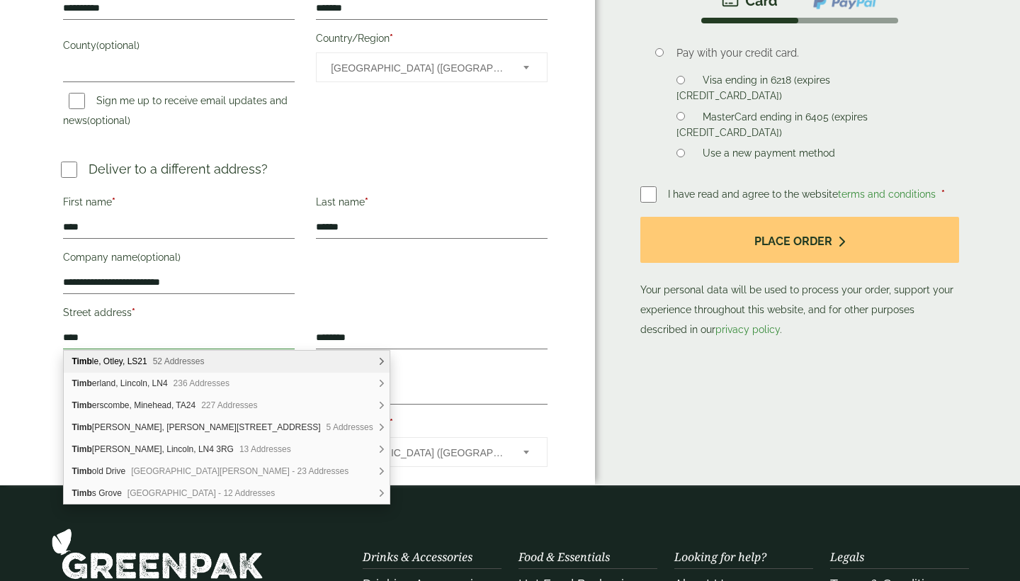
click at [281, 339] on input "****" at bounding box center [179, 338] width 232 height 23
click at [293, 338] on input "****" at bounding box center [179, 338] width 232 height 23
click at [313, 308] on div "**********" at bounding box center [305, 331] width 506 height 283
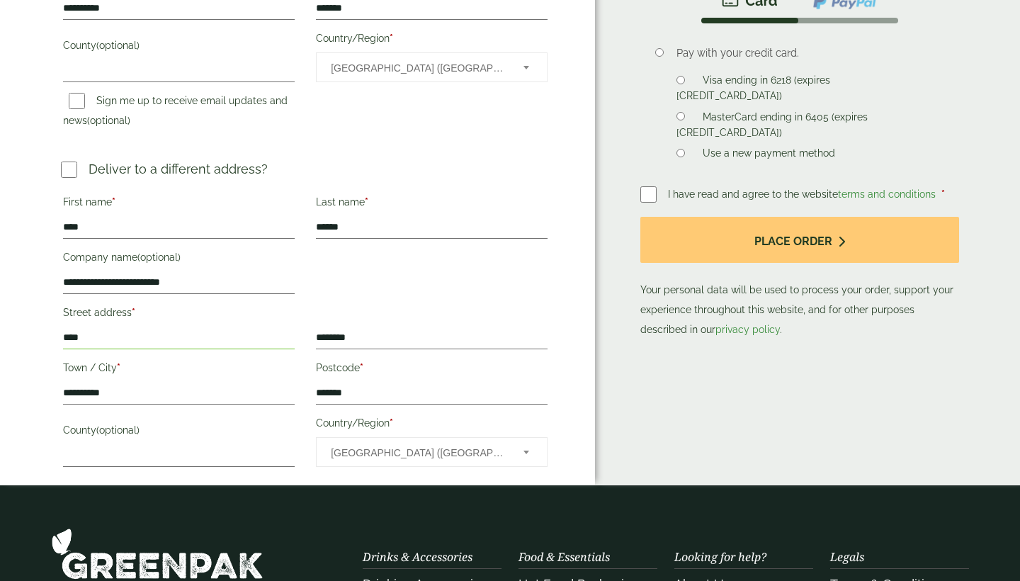
click at [123, 333] on input "****" at bounding box center [179, 338] width 232 height 23
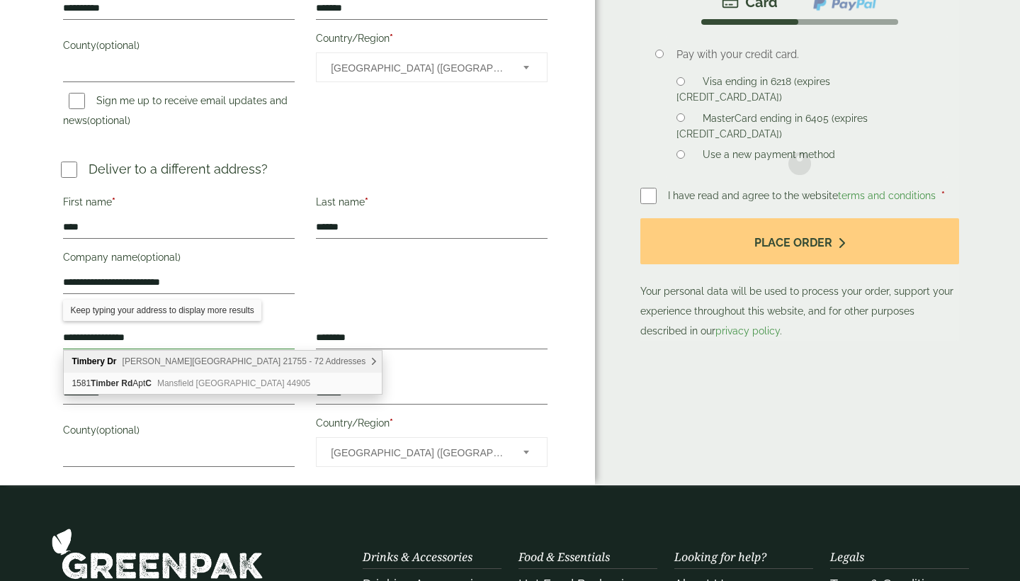
type input "**********"
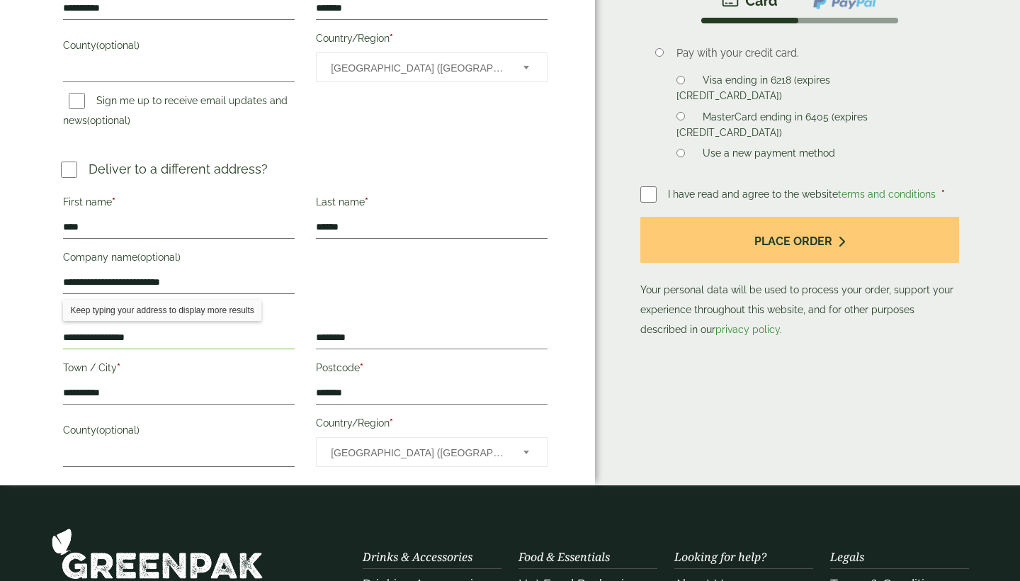
click at [312, 302] on div "**********" at bounding box center [305, 331] width 506 height 283
drag, startPoint x: 320, startPoint y: 338, endPoint x: 386, endPoint y: 334, distance: 66.7
type input "*"
type input "**********"
drag, startPoint x: 117, startPoint y: 394, endPoint x: 57, endPoint y: 397, distance: 60.3
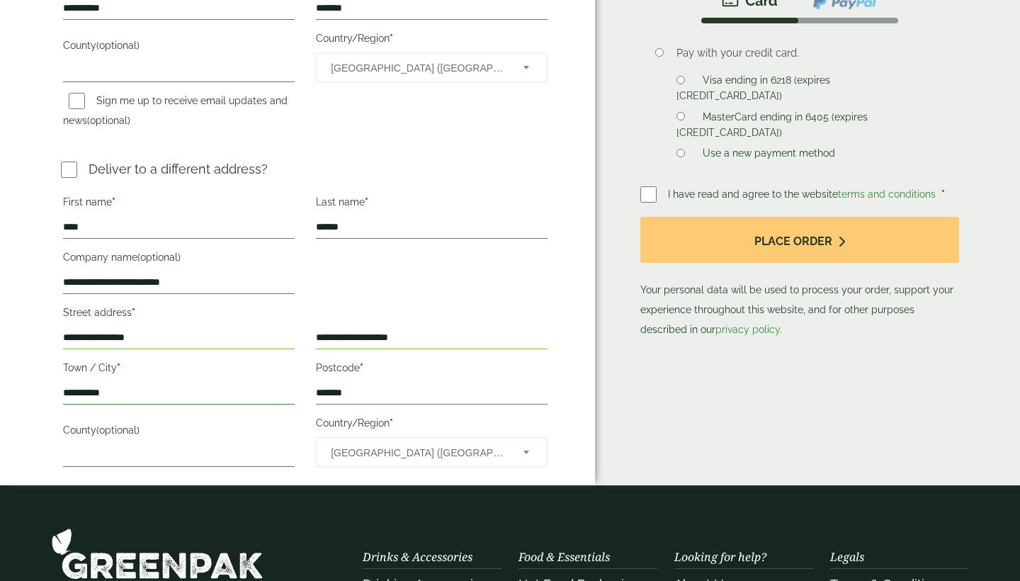
click at [57, 397] on div "**********" at bounding box center [178, 383] width 253 height 55
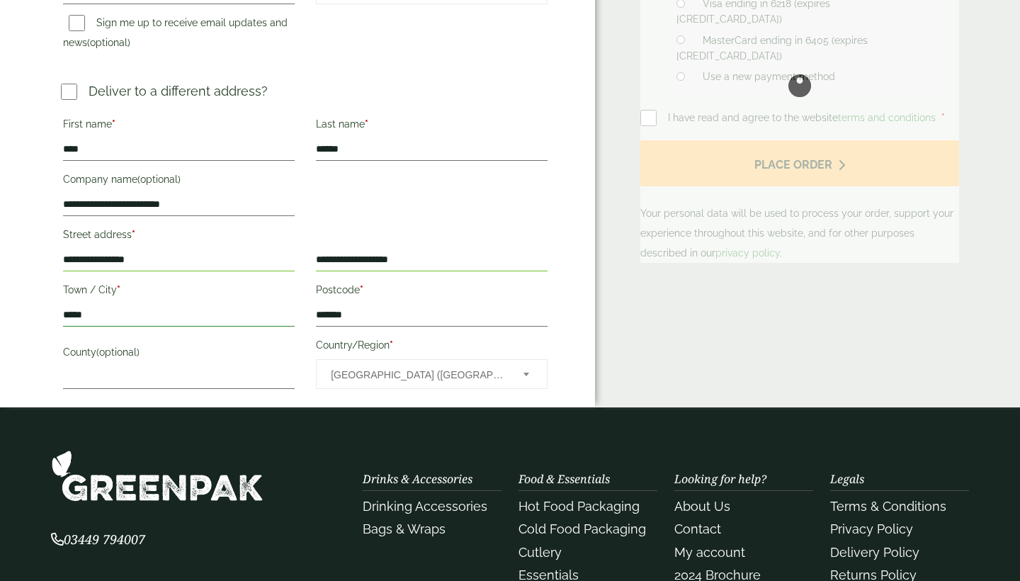
scroll to position [487, 0]
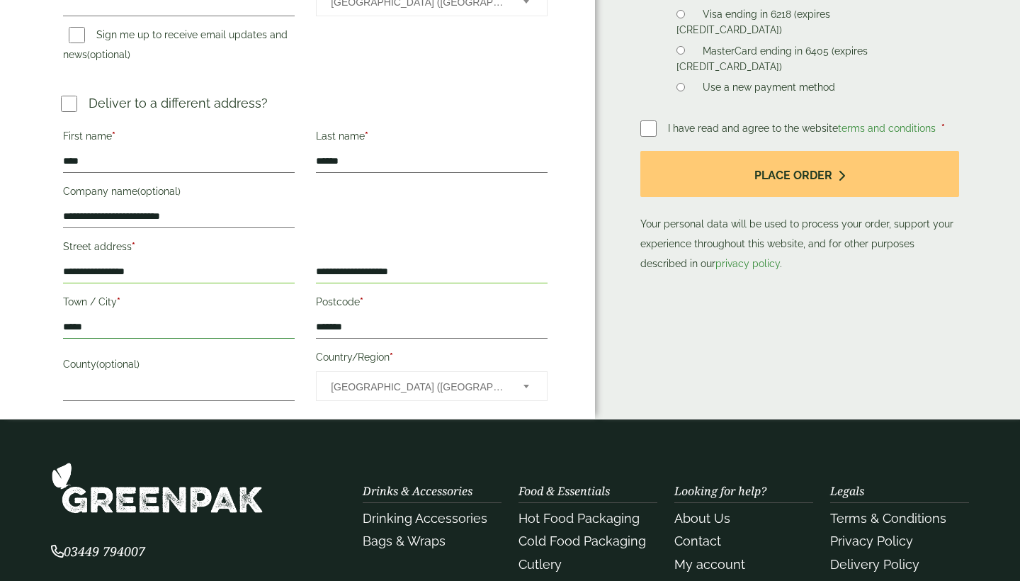
type input "*****"
drag, startPoint x: 368, startPoint y: 331, endPoint x: 300, endPoint y: 327, distance: 68.8
paste input "text"
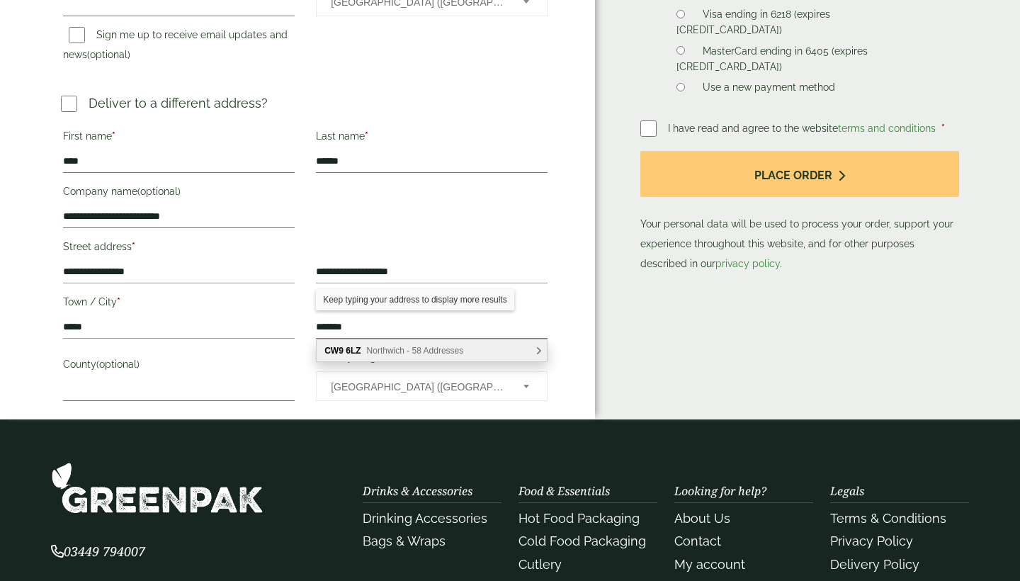
type input "*******"
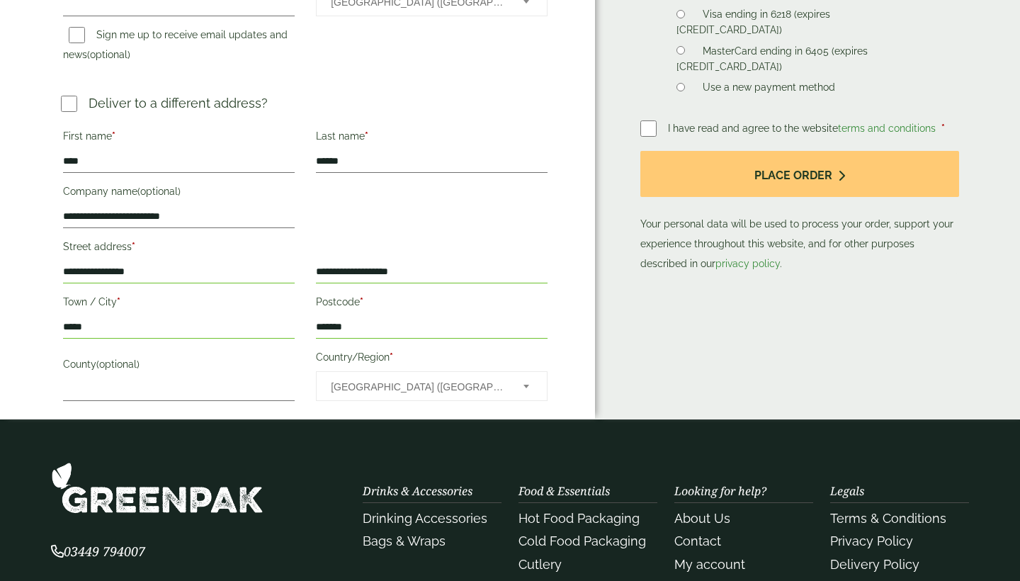
click at [300, 376] on div "County (optional)" at bounding box center [178, 376] width 253 height 62
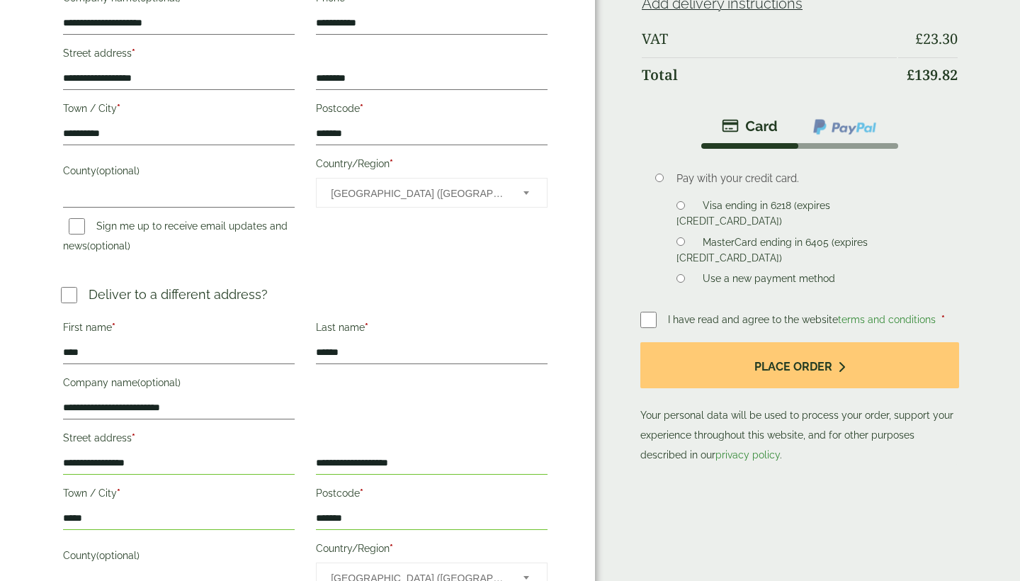
scroll to position [298, 0]
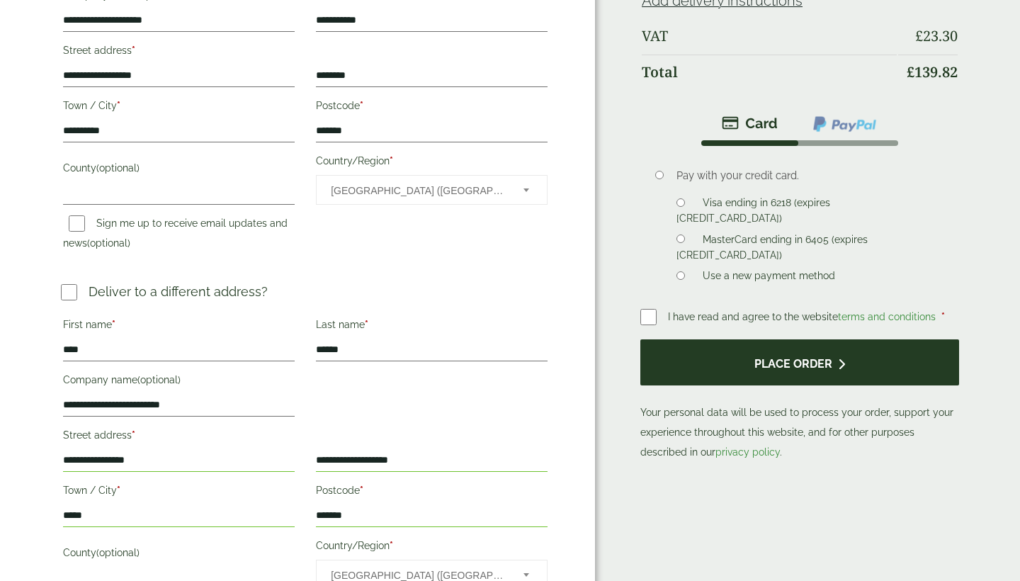
click at [752, 365] on button "Place order" at bounding box center [800, 362] width 319 height 46
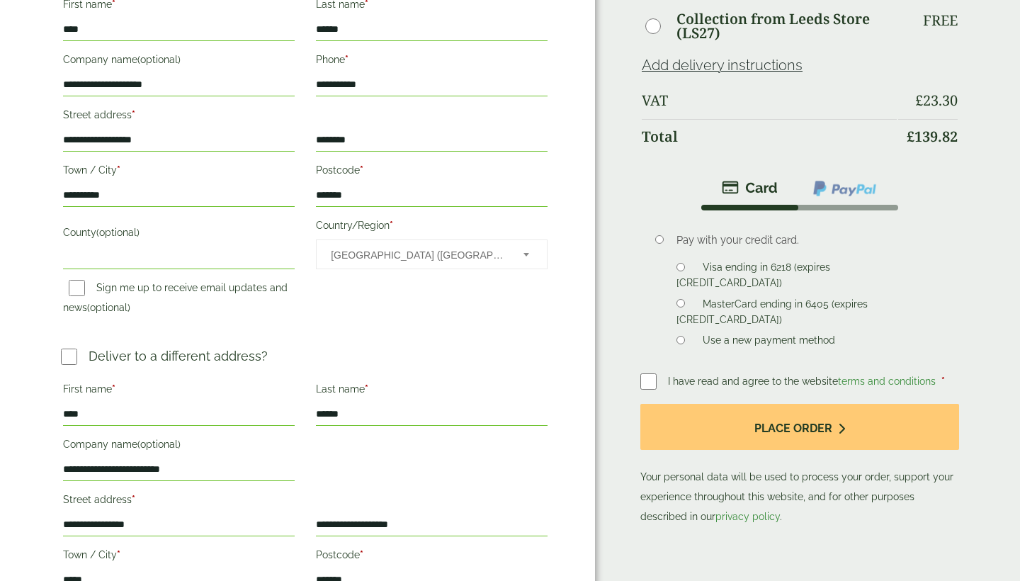
scroll to position [307, 0]
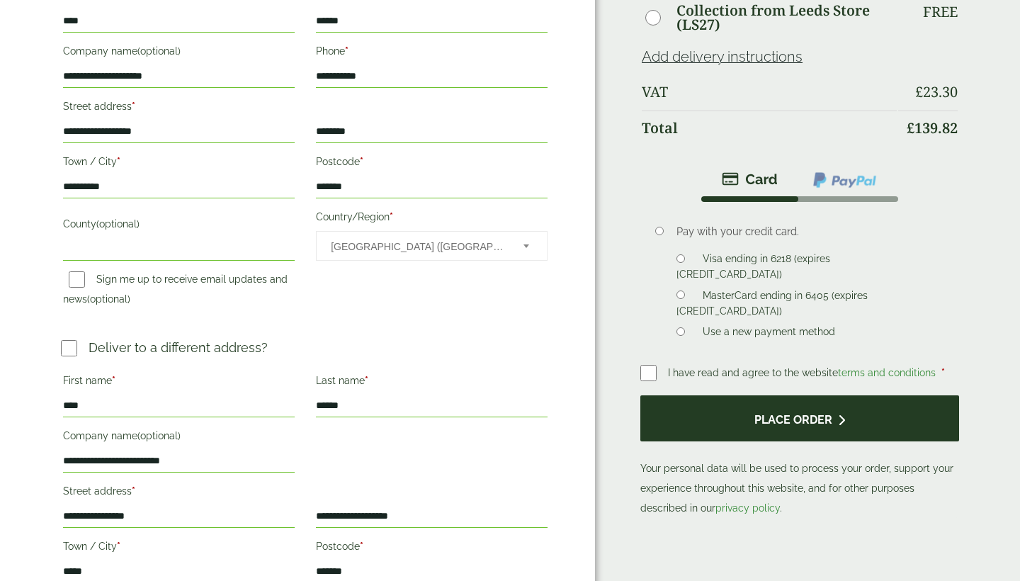
click at [769, 417] on button "Place order" at bounding box center [800, 418] width 319 height 46
